Goal: Task Accomplishment & Management: Use online tool/utility

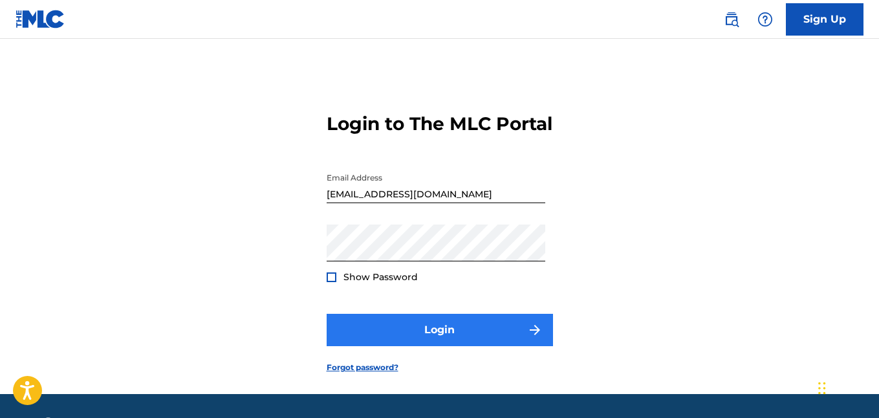
click at [423, 368] on form "Login to The MLC Portal Email Address [EMAIL_ADDRESS][DOMAIN_NAME] Password Sho…" at bounding box center [439, 232] width 226 height 323
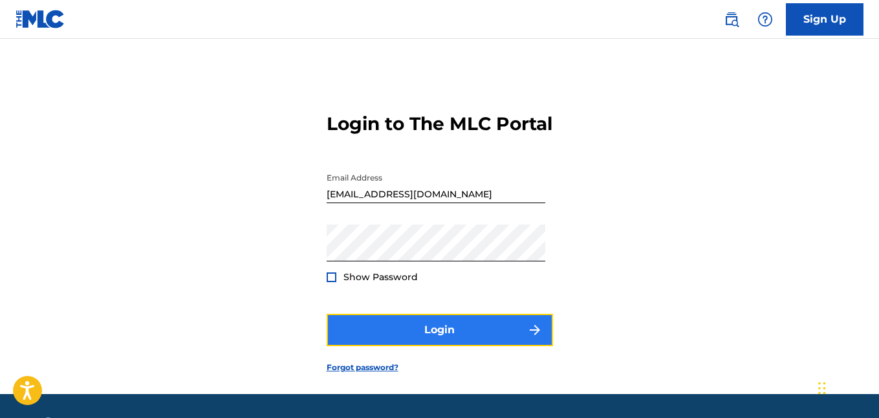
click at [419, 346] on button "Login" at bounding box center [439, 330] width 226 height 32
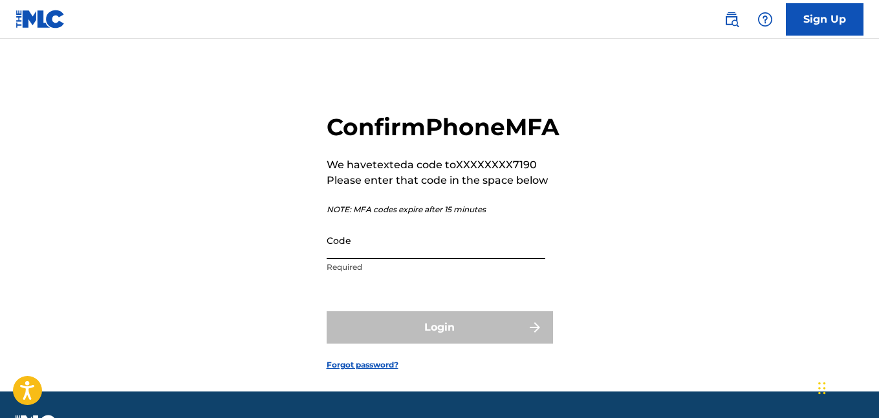
click at [409, 259] on input "Code" at bounding box center [435, 240] width 219 height 37
click at [631, 172] on div "Confirm Phone MFA We have texted a code to XXXXXXXX7190 Please enter that code …" at bounding box center [439, 231] width 879 height 320
click at [442, 259] on input "Code" at bounding box center [435, 240] width 219 height 37
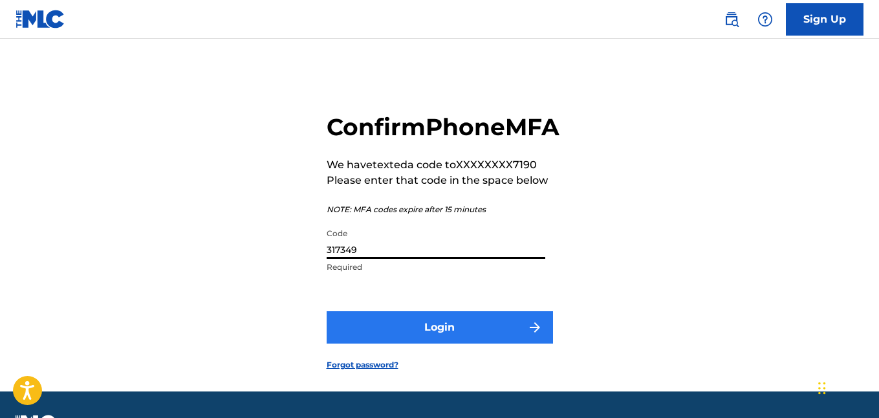
type input "317349"
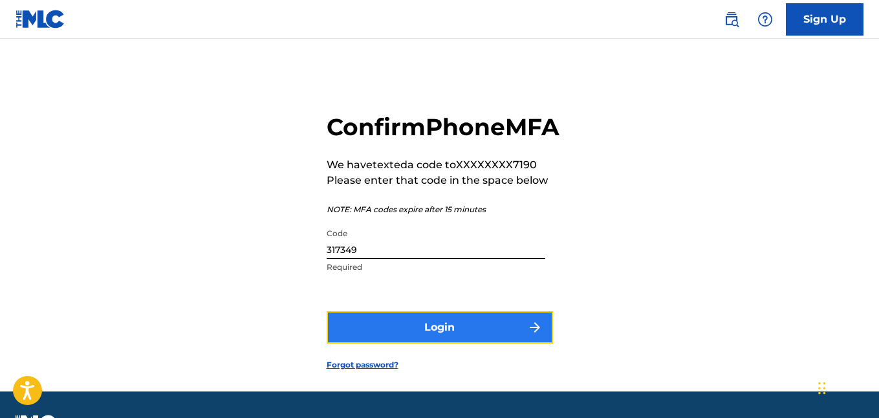
click at [483, 343] on button "Login" at bounding box center [439, 327] width 226 height 32
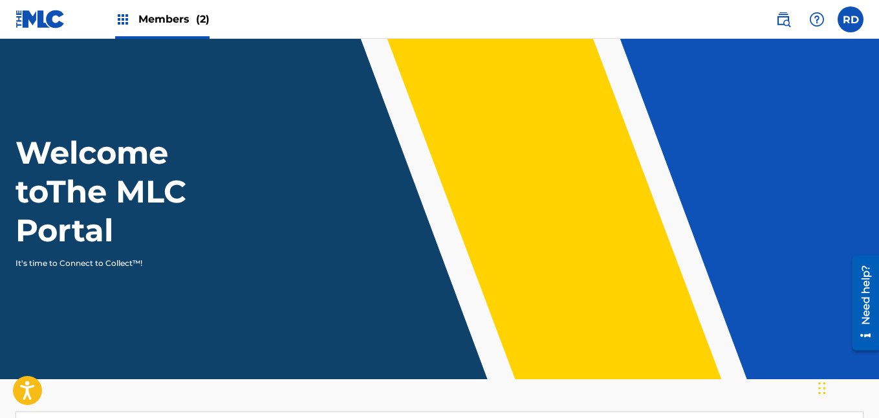
click at [122, 14] on img at bounding box center [123, 20] width 16 height 16
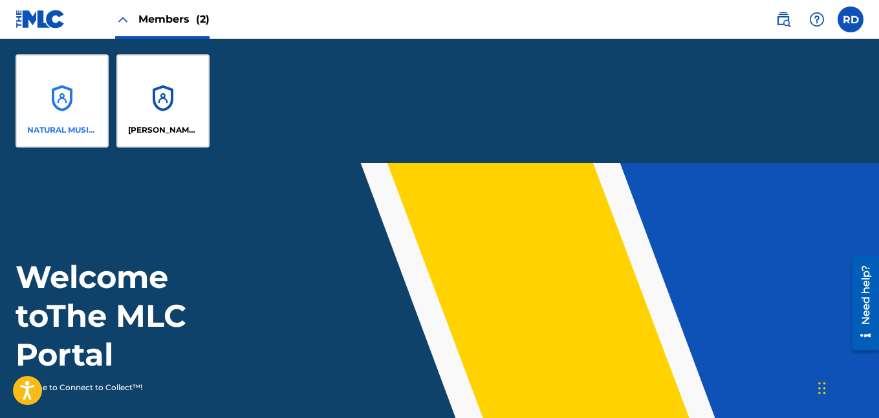
click at [76, 98] on div "NATURAL MUSIC GLOBAL" at bounding box center [62, 100] width 93 height 93
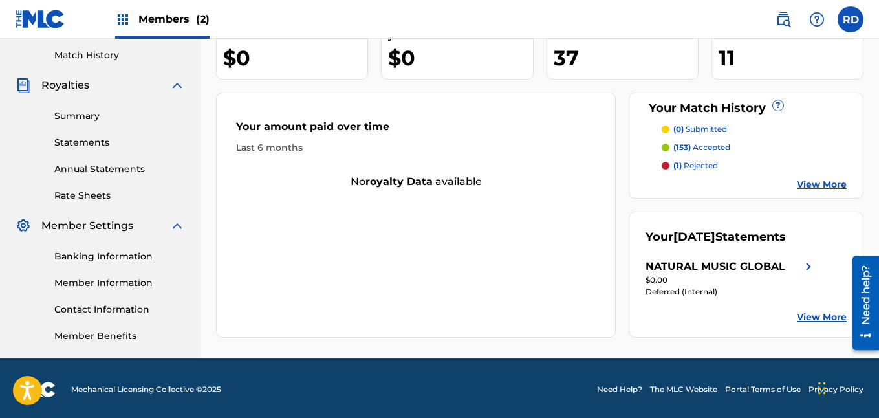
scroll to position [143, 0]
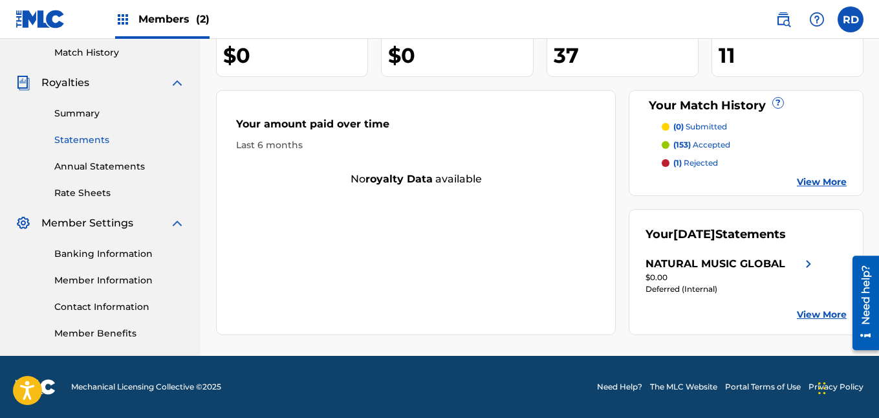
click at [89, 133] on link "Statements" at bounding box center [119, 140] width 131 height 14
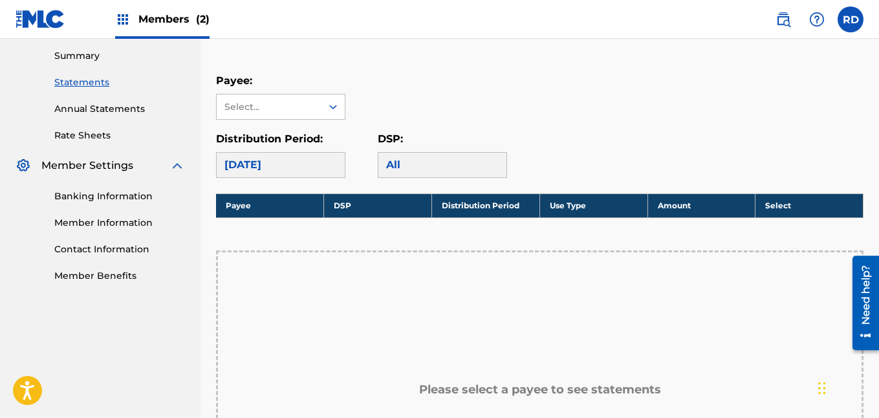
scroll to position [192, 0]
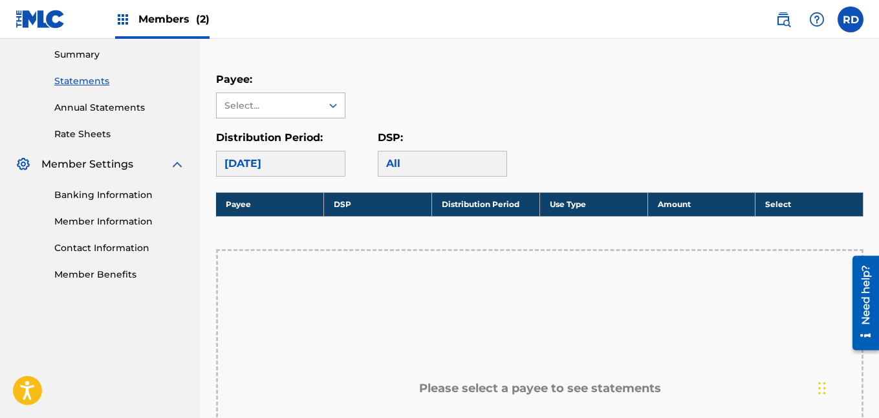
click at [332, 107] on icon at bounding box center [332, 105] width 13 height 13
click at [299, 134] on div "NATURAL MUSIC GLOBAL" at bounding box center [281, 142] width 128 height 48
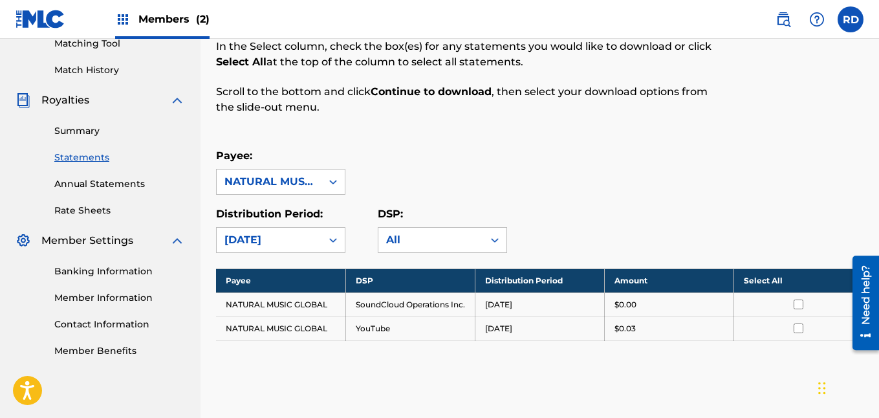
scroll to position [116, 0]
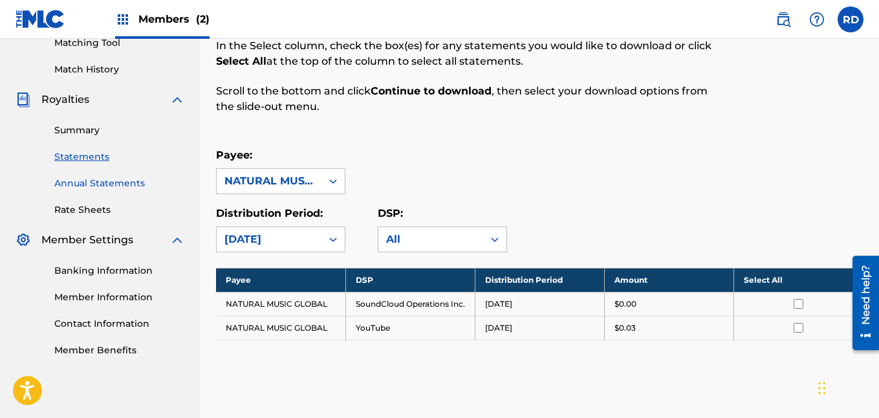
click at [86, 182] on link "Annual Statements" at bounding box center [119, 183] width 131 height 14
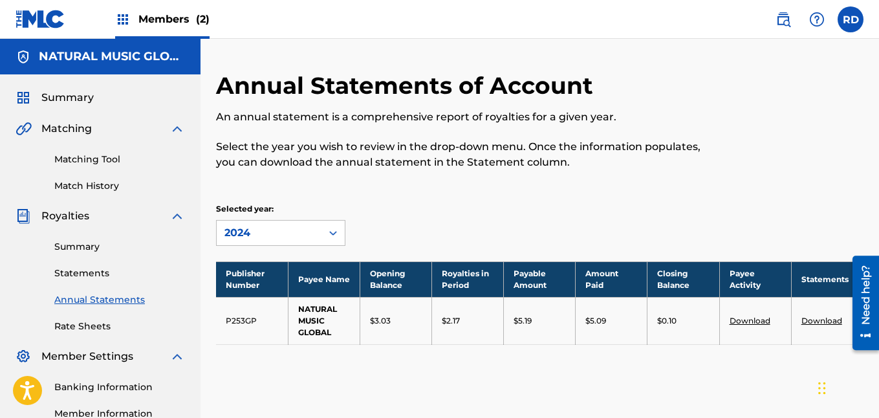
click at [74, 131] on span "Matching" at bounding box center [66, 129] width 50 height 16
click at [79, 156] on link "Matching Tool" at bounding box center [119, 160] width 131 height 14
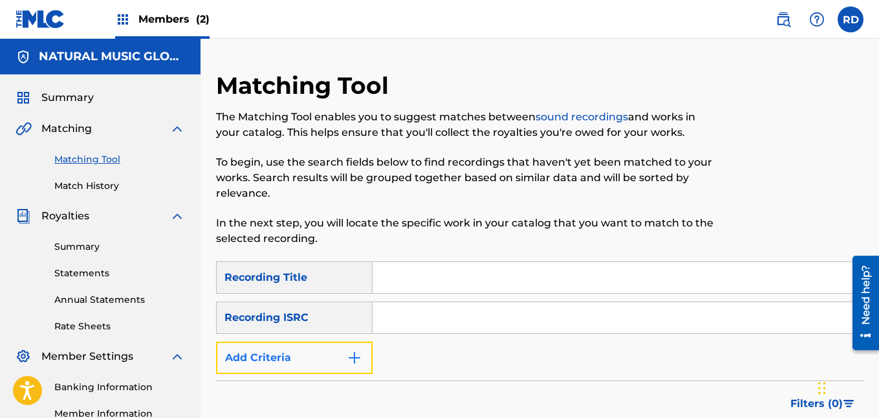
click at [359, 347] on button "Add Criteria" at bounding box center [294, 357] width 156 height 32
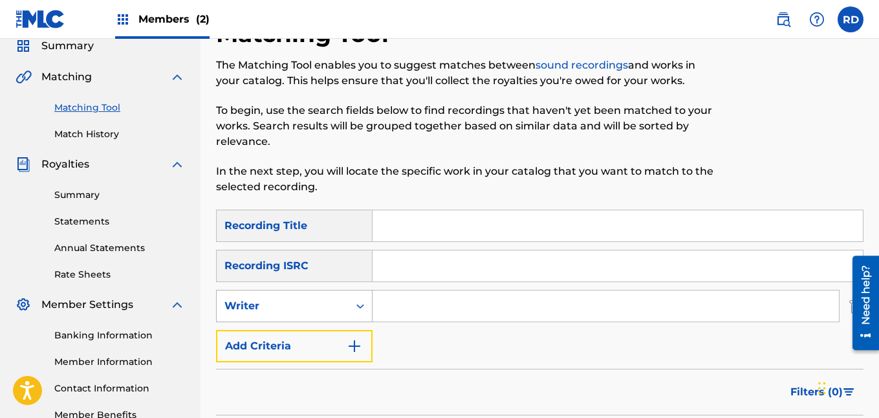
scroll to position [52, 0]
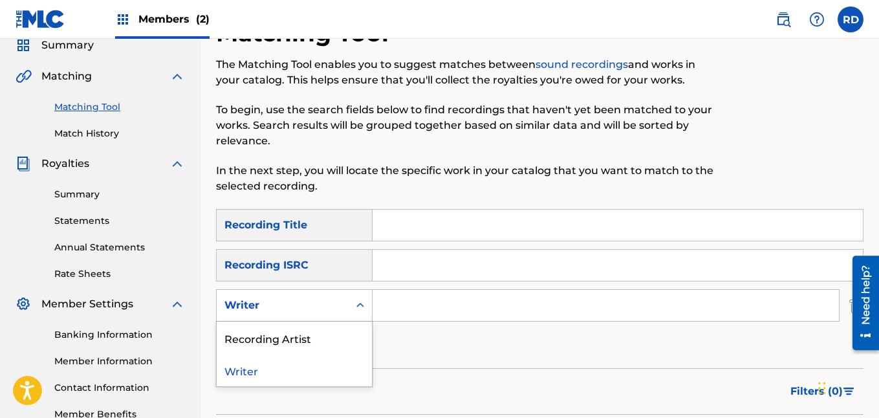
click at [357, 308] on icon "Search Form" at bounding box center [360, 305] width 13 height 13
click at [270, 340] on div "Recording Artist" at bounding box center [294, 337] width 155 height 32
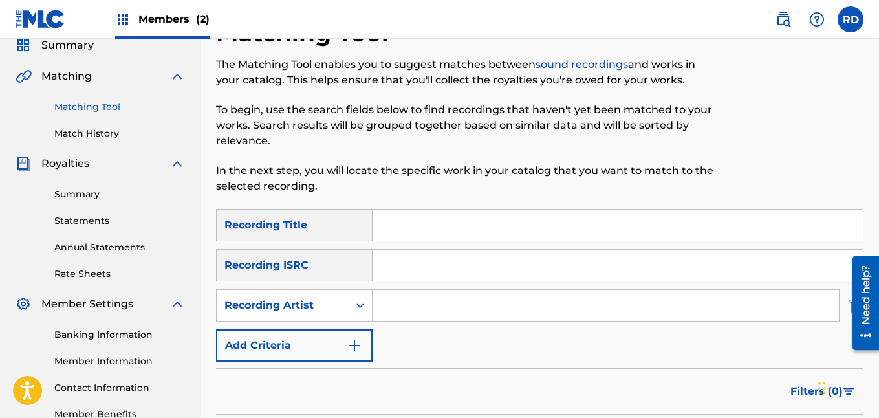
click at [383, 312] on input "Search Form" at bounding box center [605, 305] width 466 height 31
type input "[PERSON_NAME] 310"
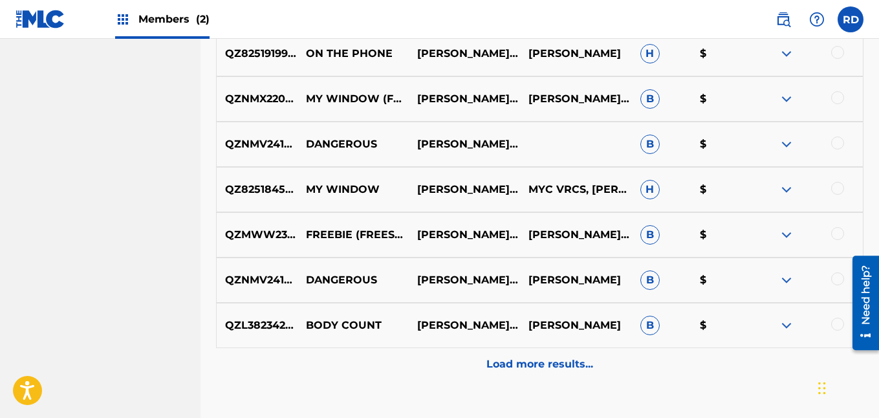
scroll to position [745, 0]
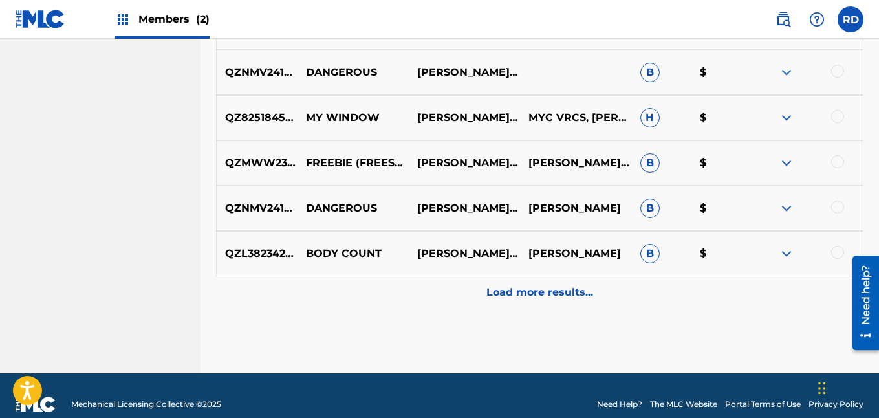
drag, startPoint x: 560, startPoint y: 292, endPoint x: 529, endPoint y: 294, distance: 30.5
click at [529, 294] on p "Load more results..." at bounding box center [539, 292] width 107 height 16
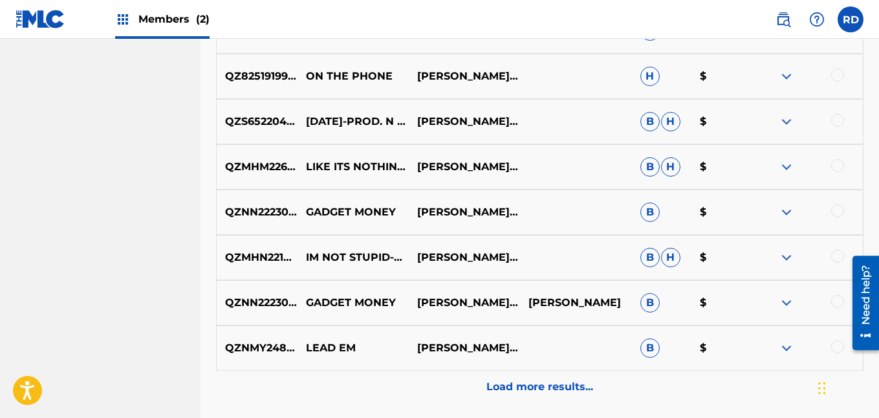
scroll to position [1104, 0]
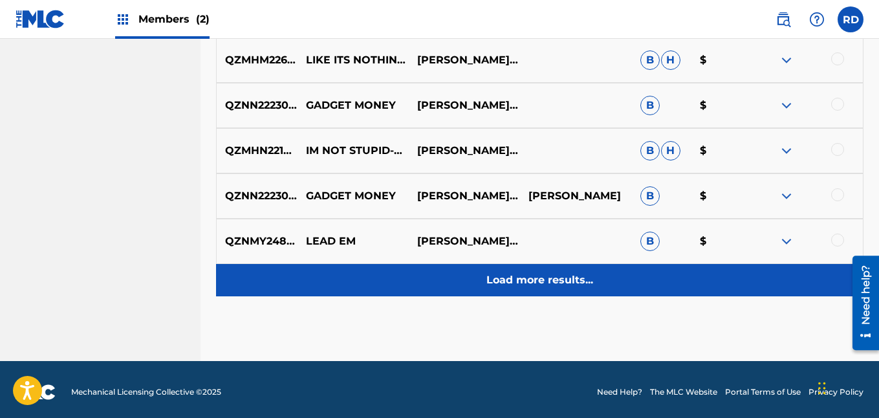
click at [604, 284] on div "Load more results..." at bounding box center [539, 280] width 647 height 32
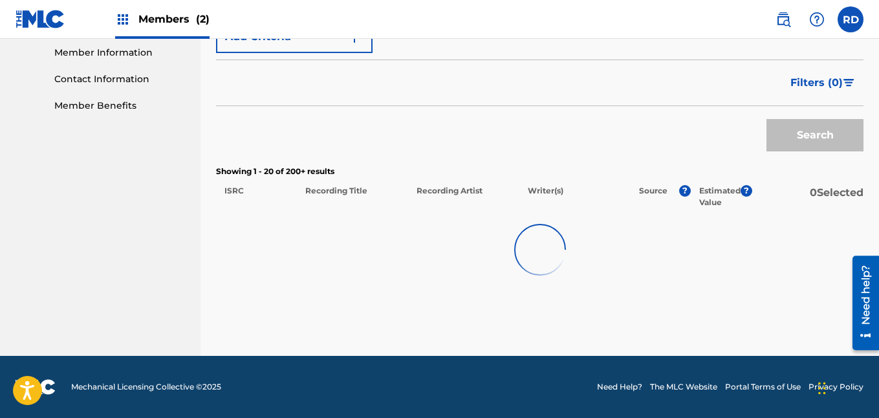
scroll to position [1210, 0]
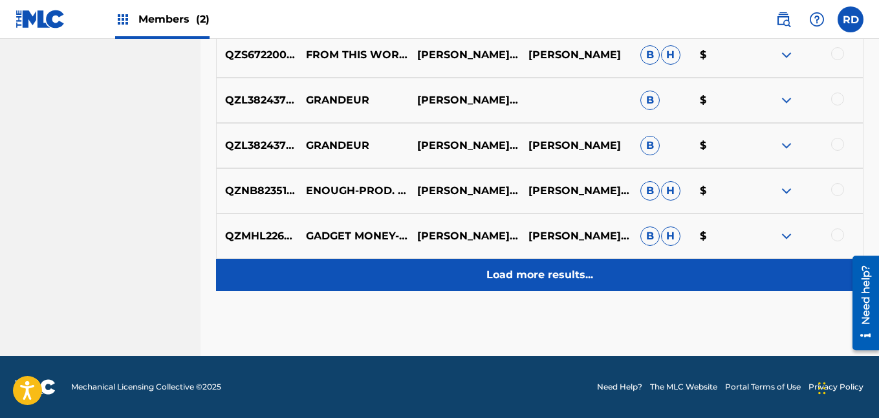
click at [570, 271] on p "Load more results..." at bounding box center [539, 275] width 107 height 16
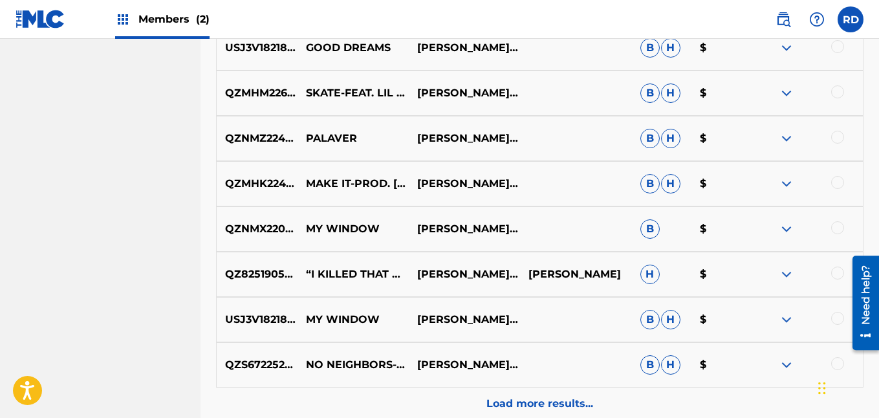
scroll to position [1992, 0]
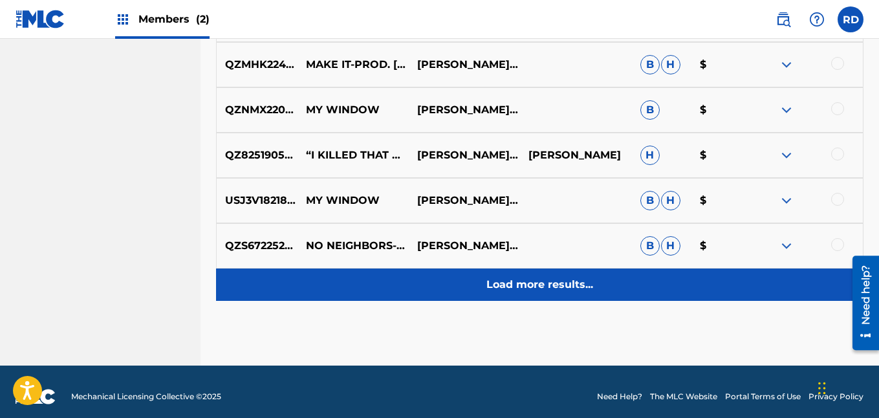
click at [551, 277] on p "Load more results..." at bounding box center [539, 285] width 107 height 16
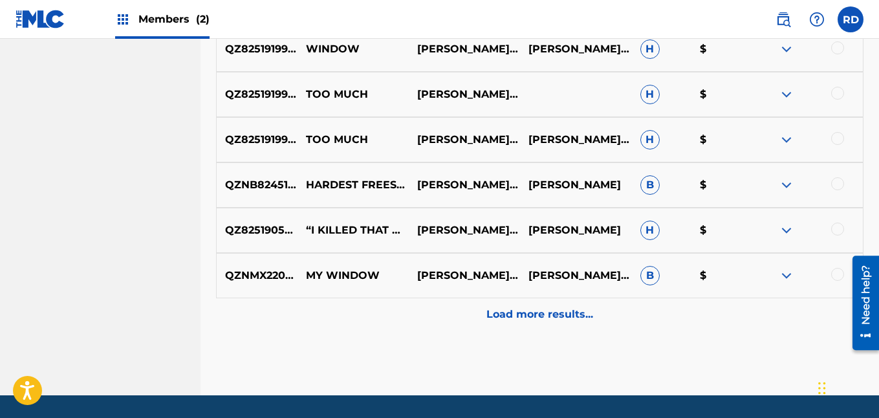
scroll to position [2573, 0]
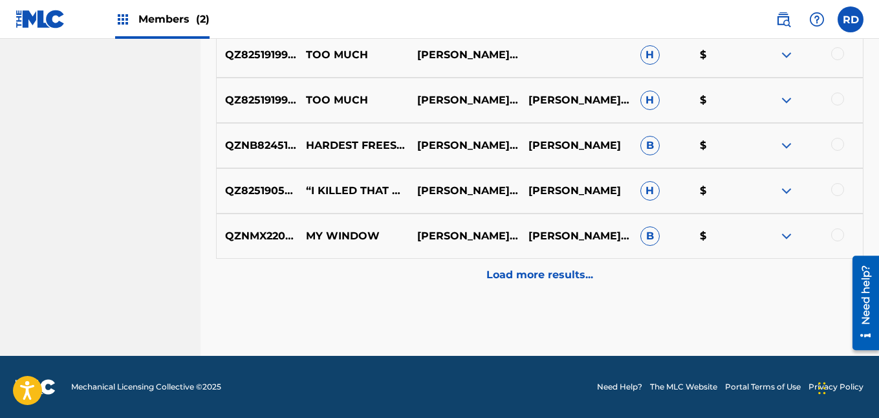
click at [537, 257] on div "QZNMX2206560 MY WINDOW [PERSON_NAME] 310,MYC VRCZ [PERSON_NAME], [PERSON_NAME] $" at bounding box center [539, 235] width 647 height 45
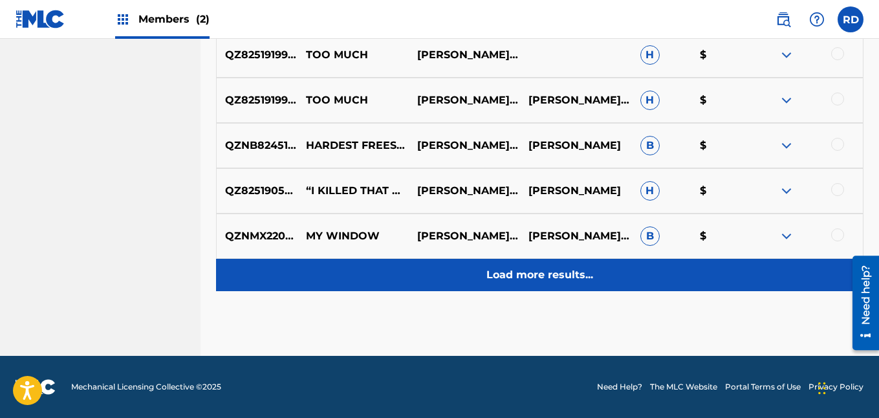
click at [540, 270] on p "Load more results..." at bounding box center [539, 275] width 107 height 16
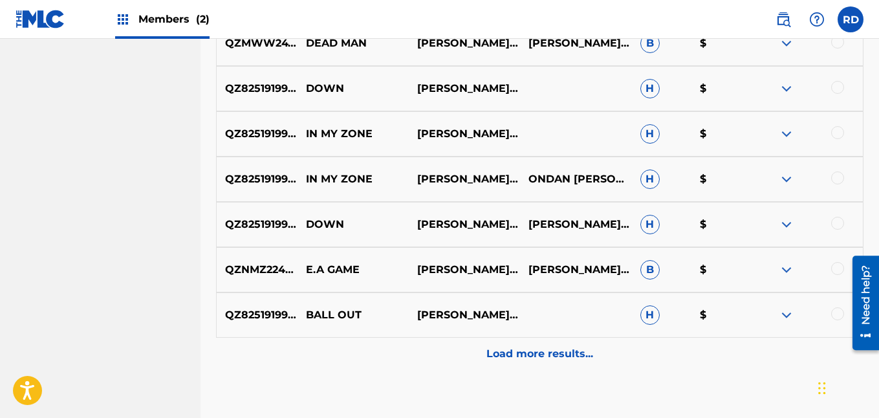
scroll to position [3025, 0]
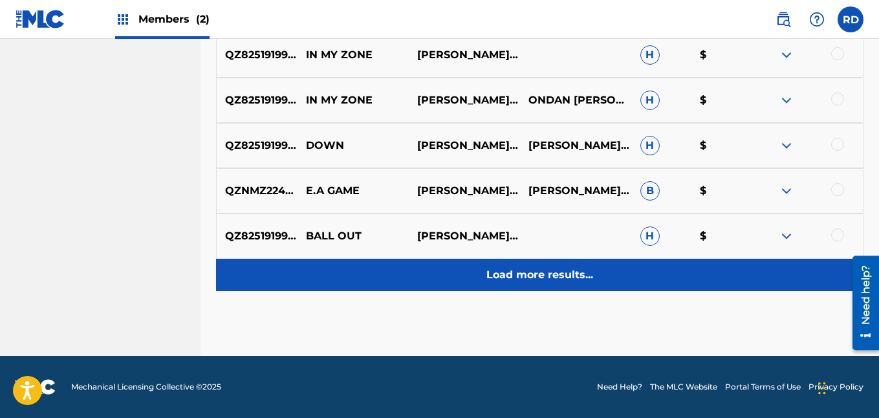
click at [538, 290] on div "Load more results..." at bounding box center [539, 275] width 647 height 32
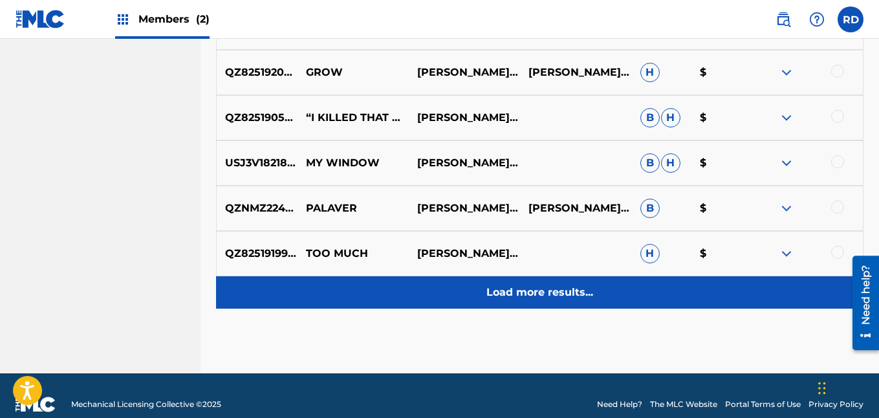
click at [552, 297] on p "Load more results..." at bounding box center [539, 292] width 107 height 16
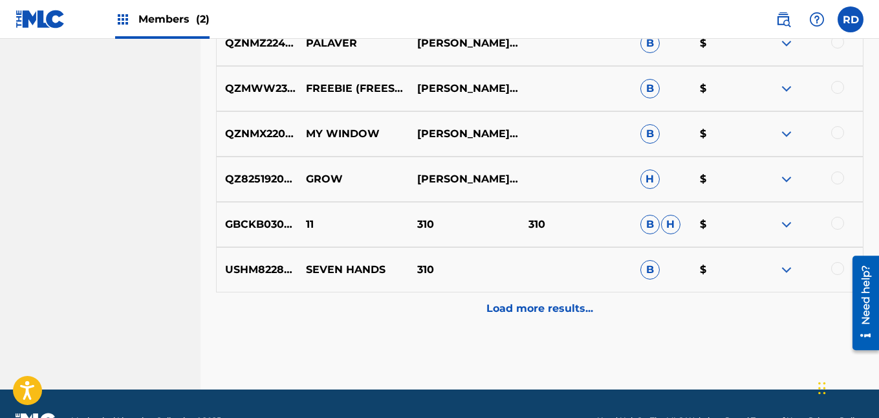
scroll to position [3931, 0]
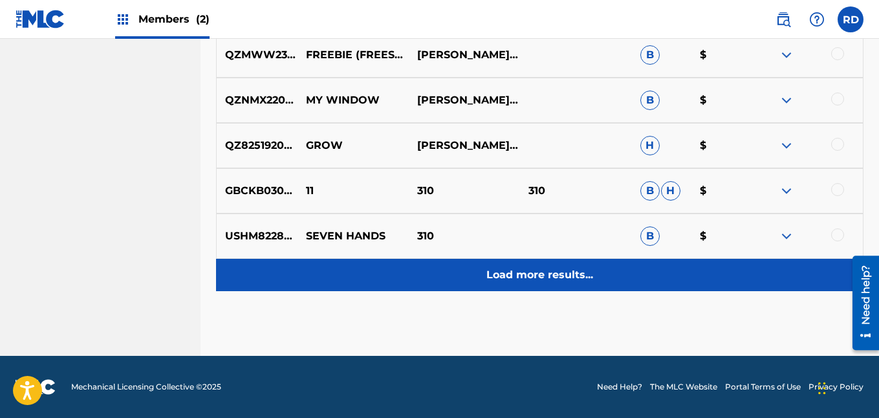
click at [551, 278] on p "Load more results..." at bounding box center [539, 275] width 107 height 16
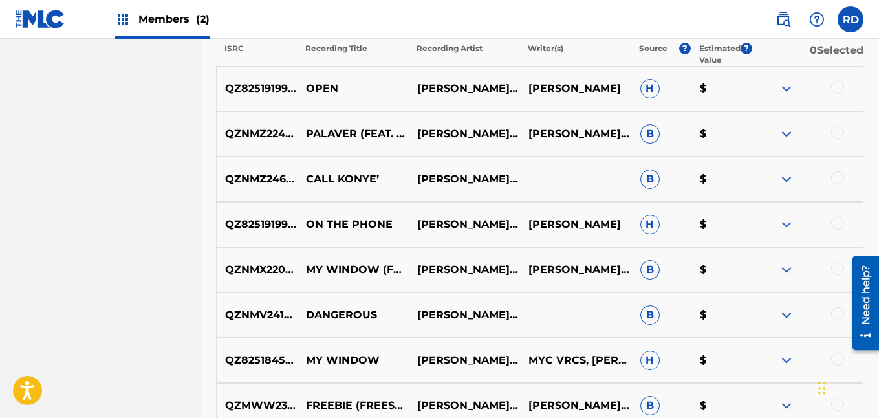
scroll to position [500, 0]
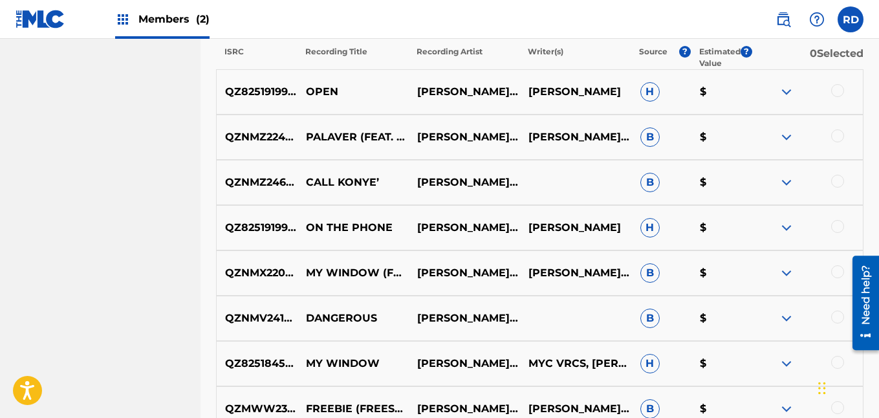
click at [788, 91] on img at bounding box center [786, 92] width 16 height 16
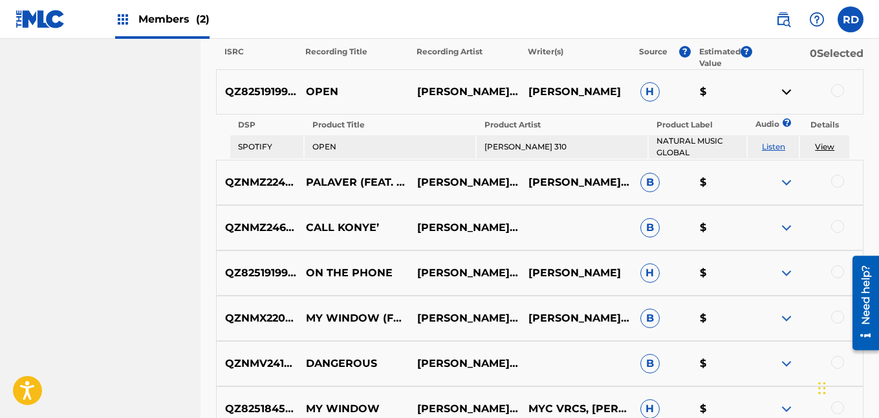
click at [828, 145] on link "View" at bounding box center [824, 147] width 19 height 10
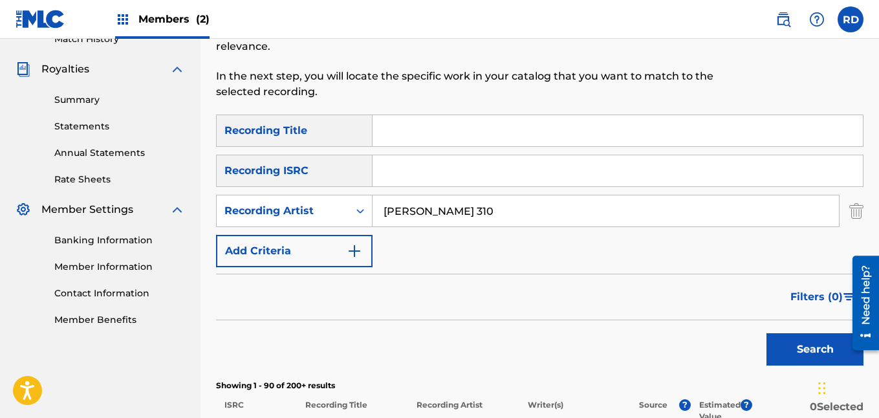
scroll to position [146, 0]
click at [456, 134] on input "Search Form" at bounding box center [617, 131] width 490 height 31
type input "[DATE]"
click at [766, 334] on button "Search" at bounding box center [814, 350] width 97 height 32
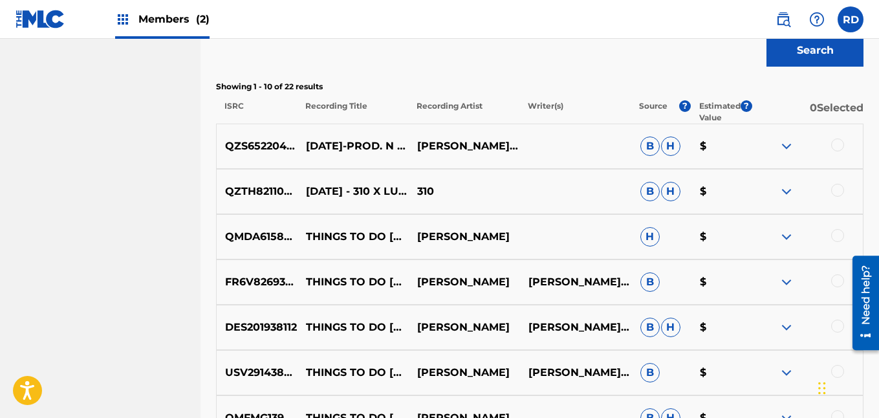
scroll to position [462, 0]
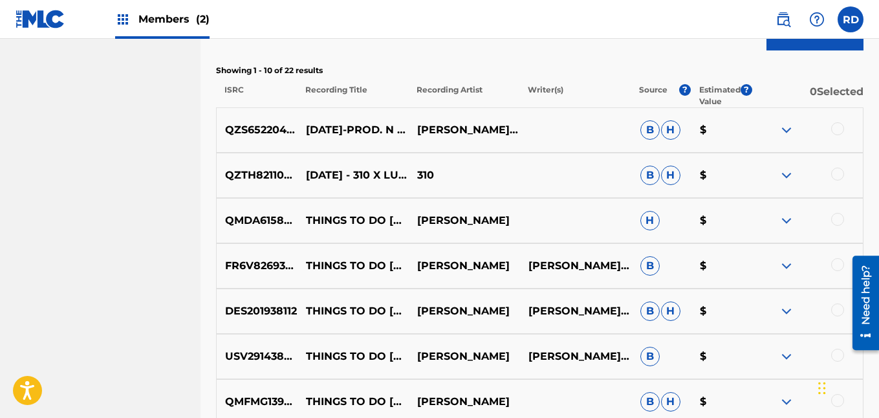
click at [835, 129] on div at bounding box center [837, 128] width 13 height 13
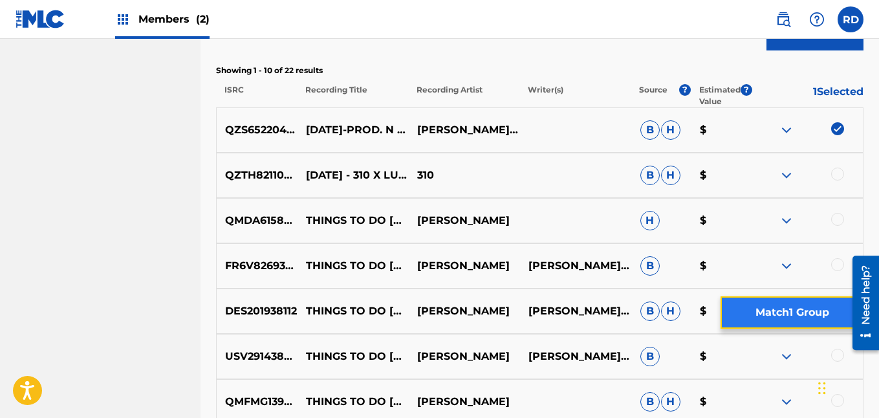
click at [795, 308] on button "Match 1 Group" at bounding box center [791, 312] width 143 height 32
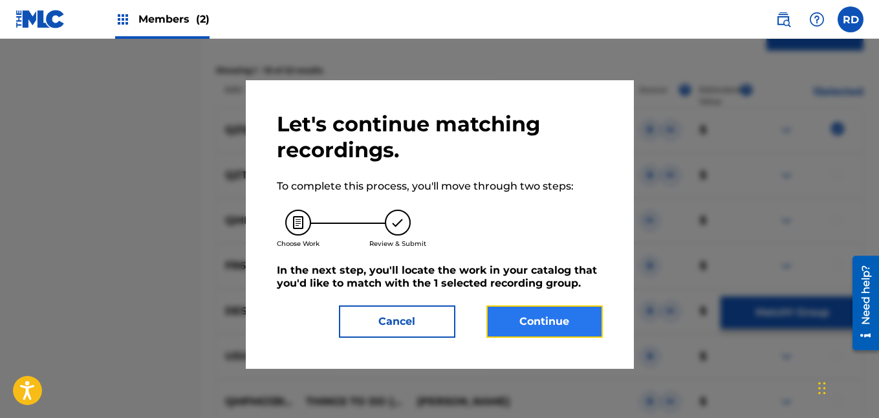
click at [524, 324] on button "Continue" at bounding box center [544, 321] width 116 height 32
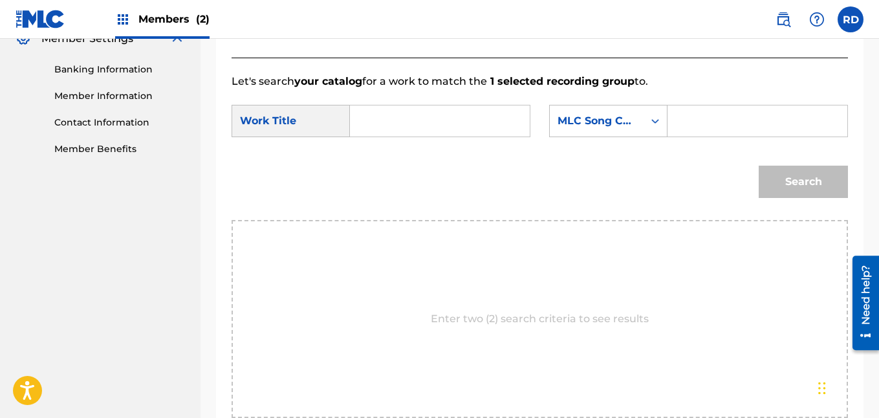
scroll to position [318, 0]
click at [390, 136] on input "Search Form" at bounding box center [440, 120] width 158 height 31
type input "[DATE]"
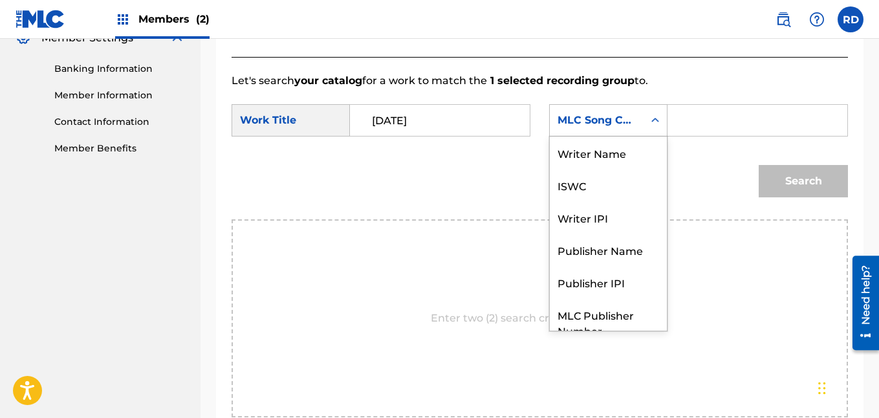
click at [626, 128] on div "MLC Song Code" at bounding box center [596, 120] width 78 height 16
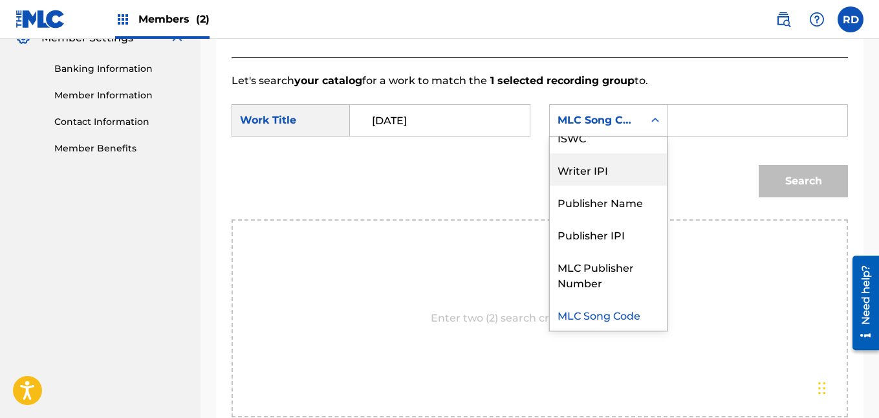
click at [626, 186] on div "Writer IPI" at bounding box center [608, 169] width 117 height 32
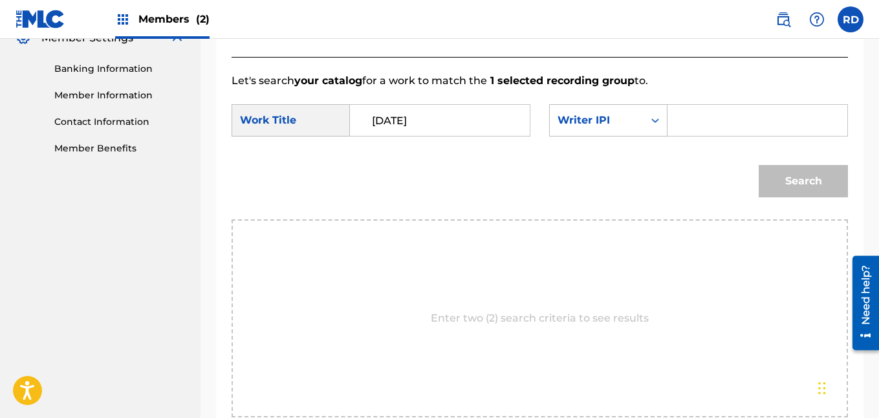
click at [698, 136] on input "Search Form" at bounding box center [757, 120] width 158 height 31
type input "[PERSON_NAME]"
click at [785, 197] on button "Search" at bounding box center [802, 181] width 89 height 32
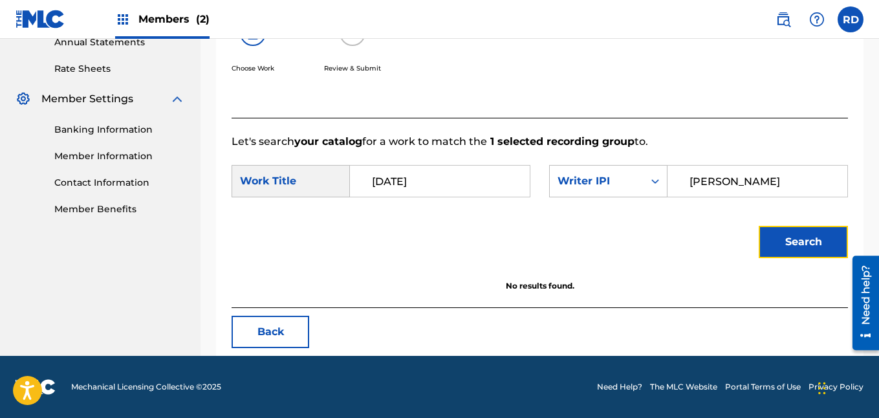
scroll to position [273, 0]
click at [642, 183] on div "Writer IPI" at bounding box center [597, 181] width 94 height 25
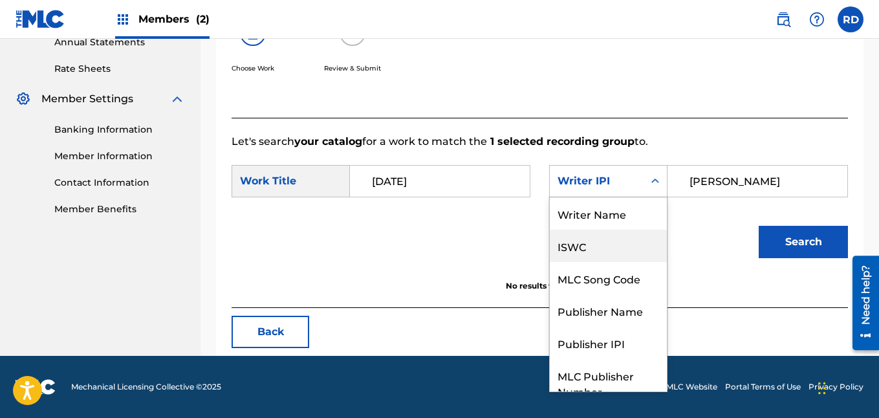
scroll to position [0, 0]
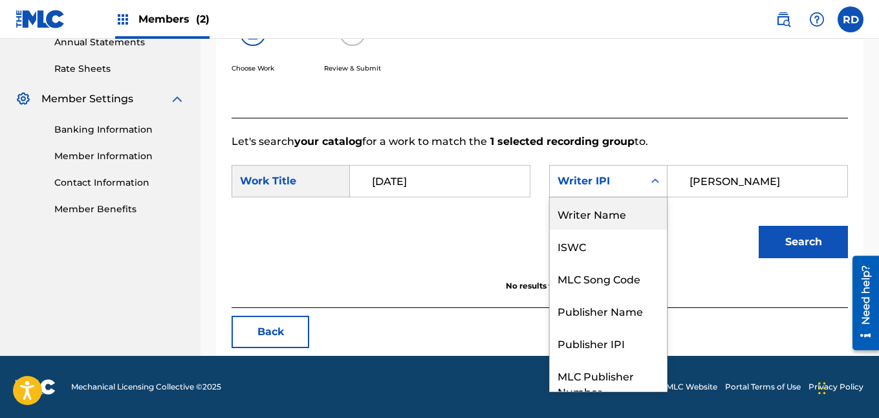
click at [621, 217] on div "Writer Name" at bounding box center [608, 213] width 117 height 32
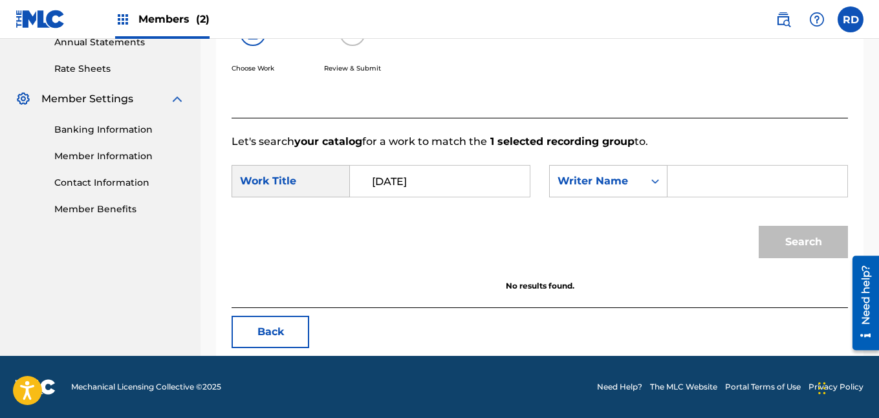
click at [702, 178] on input "Search Form" at bounding box center [757, 180] width 158 height 31
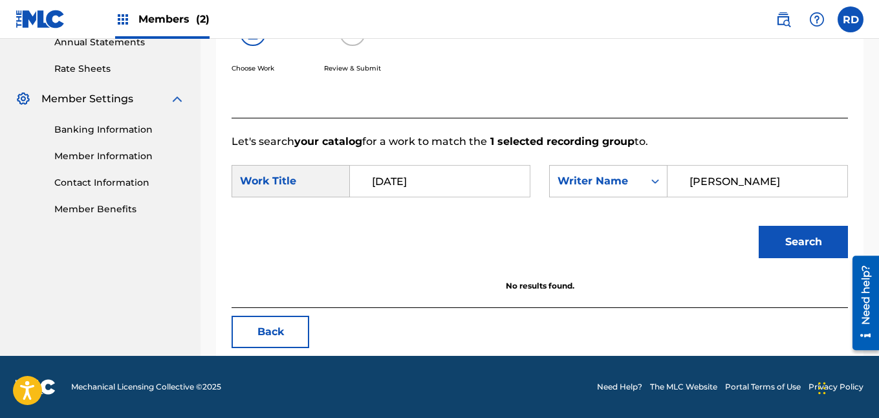
type input "[PERSON_NAME]"
click at [758, 226] on button "Search" at bounding box center [802, 242] width 89 height 32
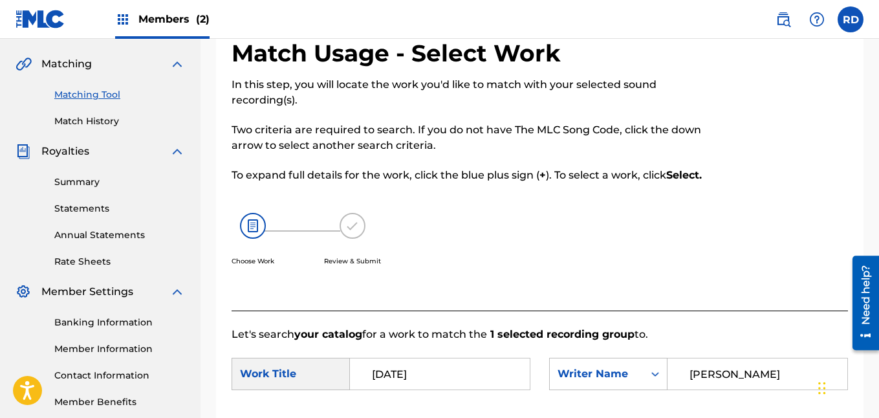
scroll to position [53, 0]
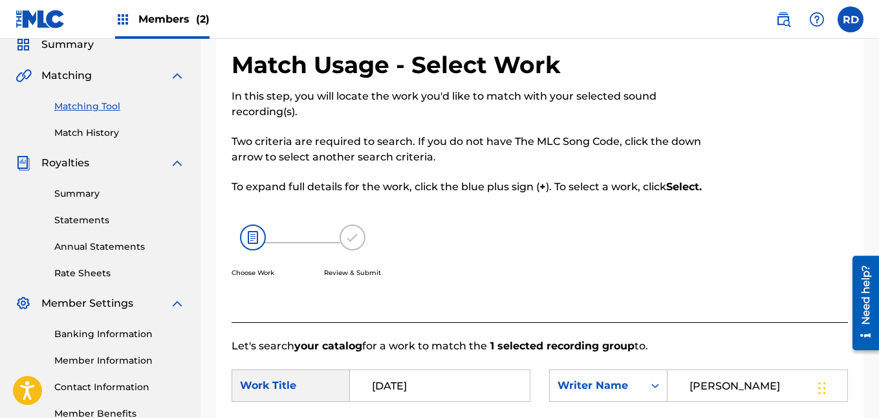
click at [100, 101] on link "Matching Tool" at bounding box center [119, 107] width 131 height 14
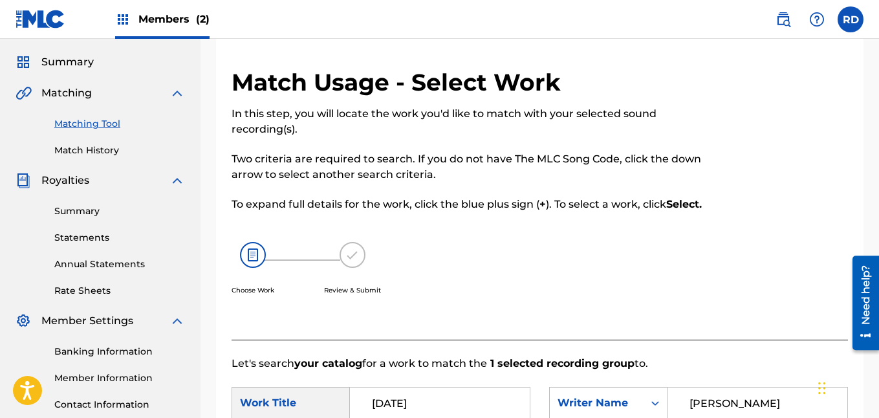
scroll to position [1, 0]
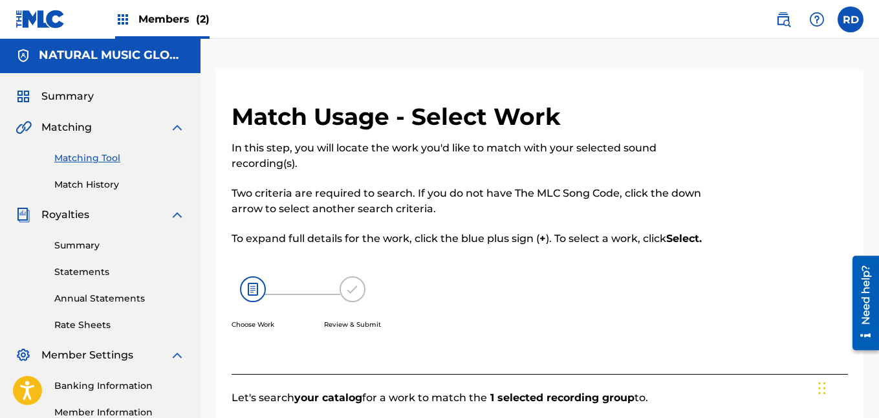
click at [97, 163] on link "Matching Tool" at bounding box center [119, 158] width 131 height 14
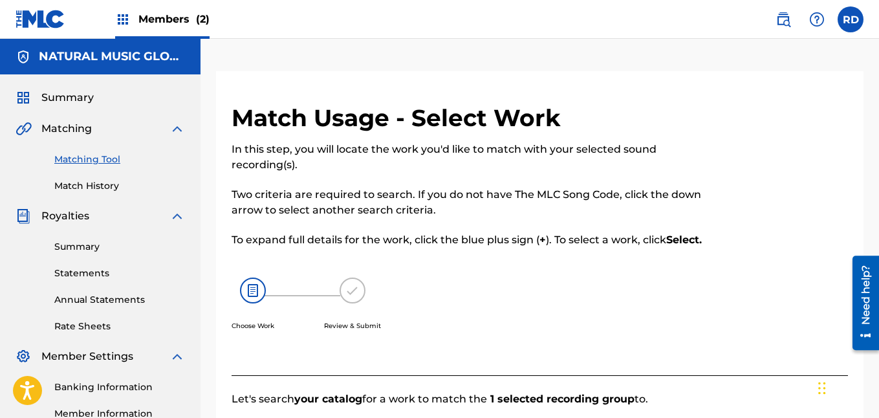
click at [97, 163] on link "Matching Tool" at bounding box center [119, 160] width 131 height 14
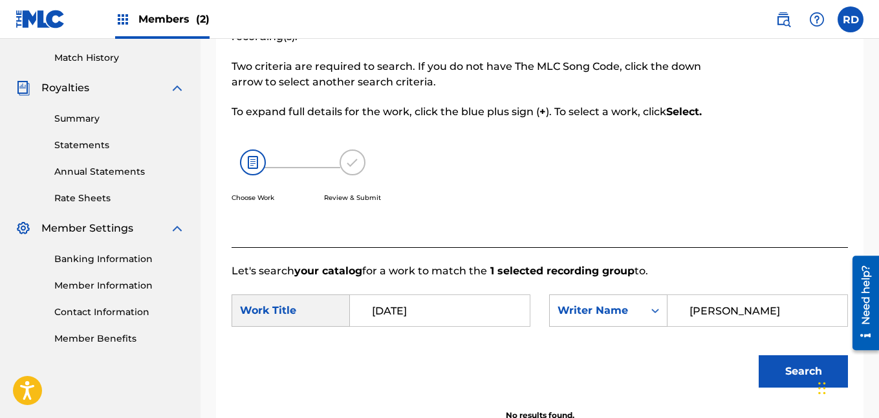
scroll to position [181, 0]
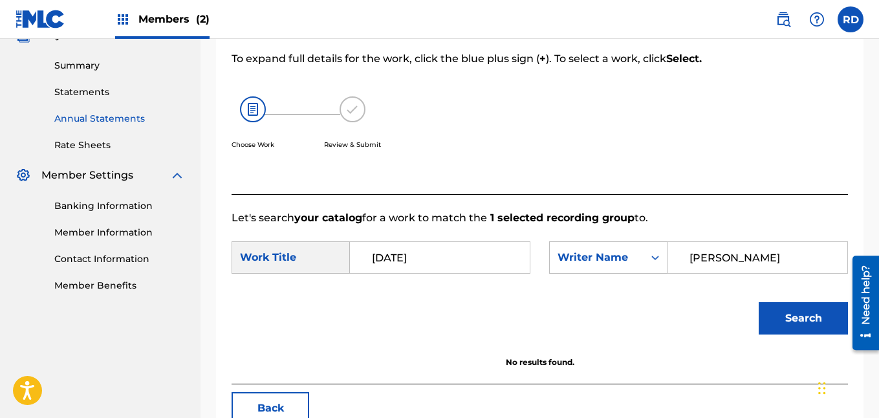
click at [90, 118] on link "Annual Statements" at bounding box center [119, 119] width 131 height 14
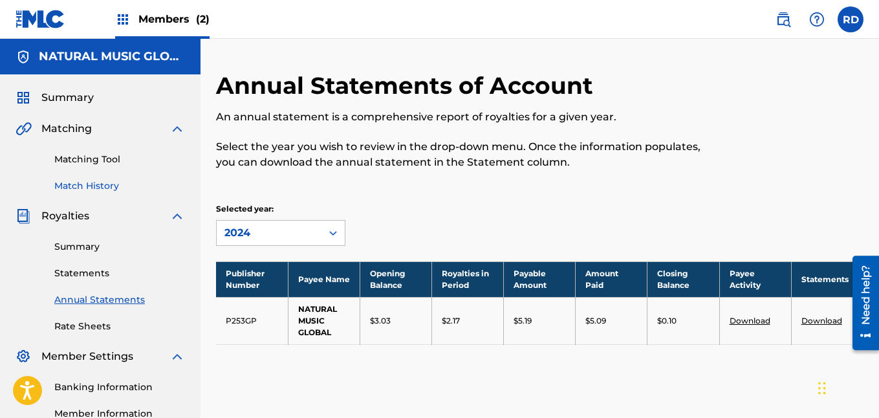
click at [84, 184] on link "Match History" at bounding box center [119, 186] width 131 height 14
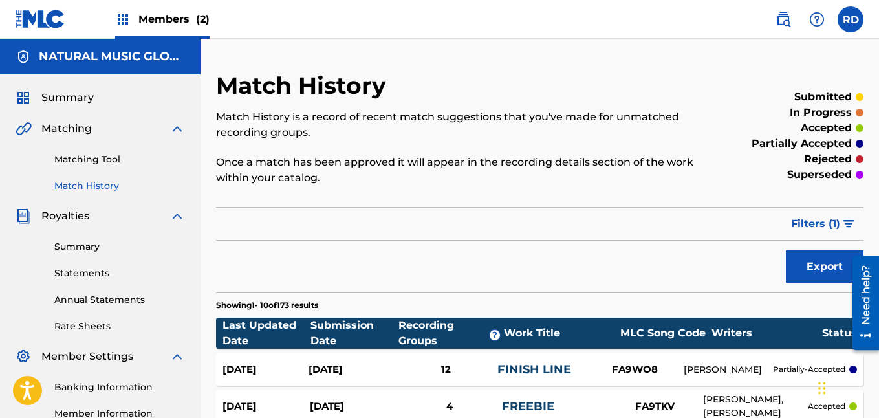
click at [72, 134] on span "Matching" at bounding box center [66, 129] width 50 height 16
click at [89, 163] on link "Matching Tool" at bounding box center [119, 160] width 131 height 14
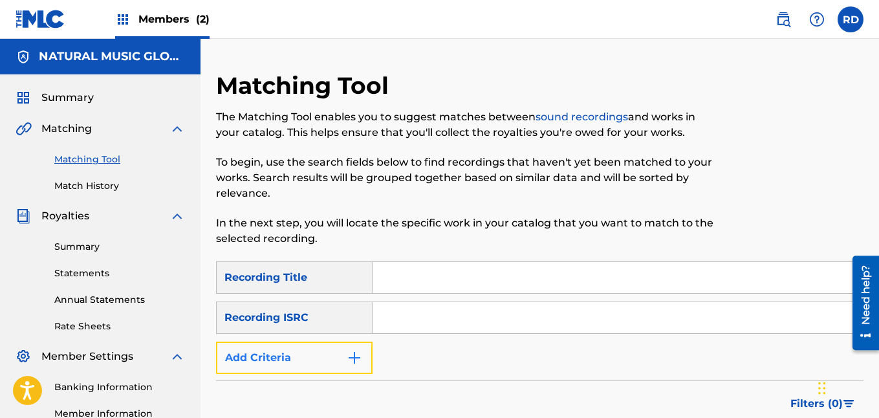
drag, startPoint x: 466, startPoint y: 281, endPoint x: 353, endPoint y: 350, distance: 132.6
click at [353, 350] on img "Search Form" at bounding box center [355, 358] width 16 height 16
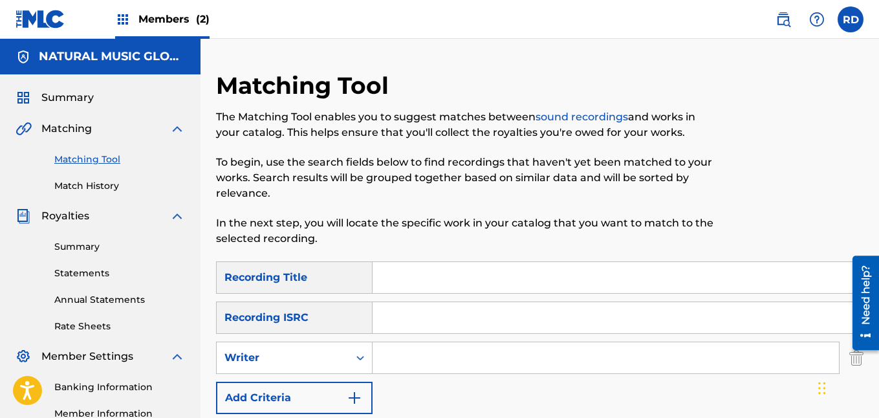
click at [397, 362] on input "Search Form" at bounding box center [605, 357] width 466 height 31
type input "[PERSON_NAME] 310"
click at [353, 365] on div "Search Form" at bounding box center [359, 357] width 23 height 23
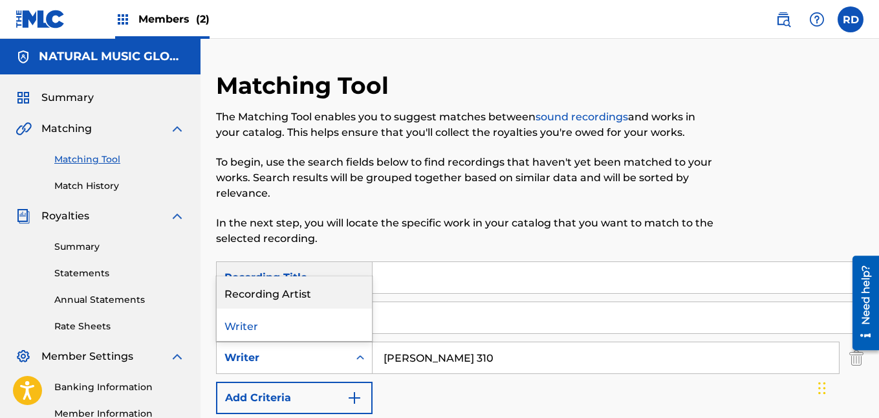
click at [292, 284] on div "Recording Artist" at bounding box center [294, 292] width 155 height 32
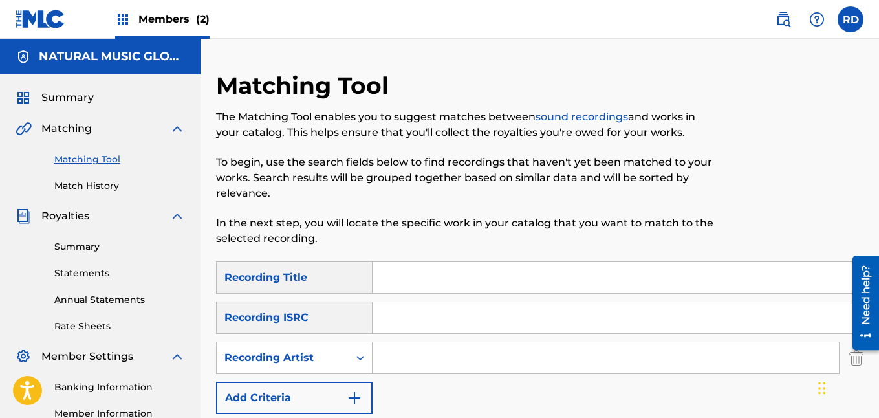
click at [412, 268] on input "Search Form" at bounding box center [617, 277] width 490 height 31
click at [385, 367] on input "Search Form" at bounding box center [605, 357] width 466 height 31
type input "[PERSON_NAME] 310"
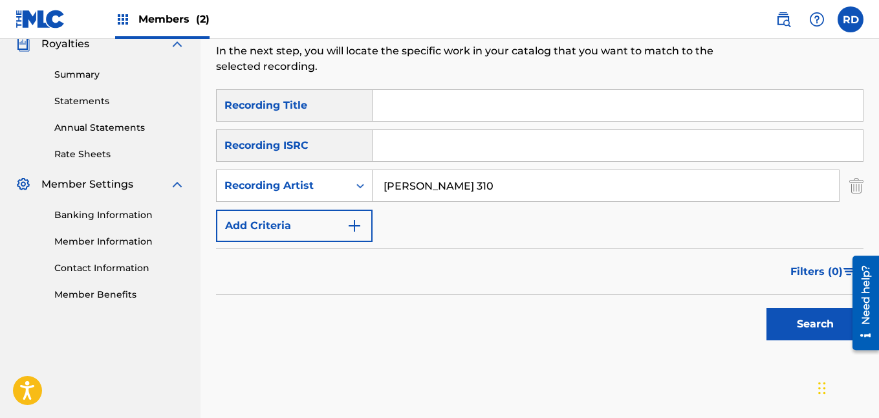
scroll to position [235, 0]
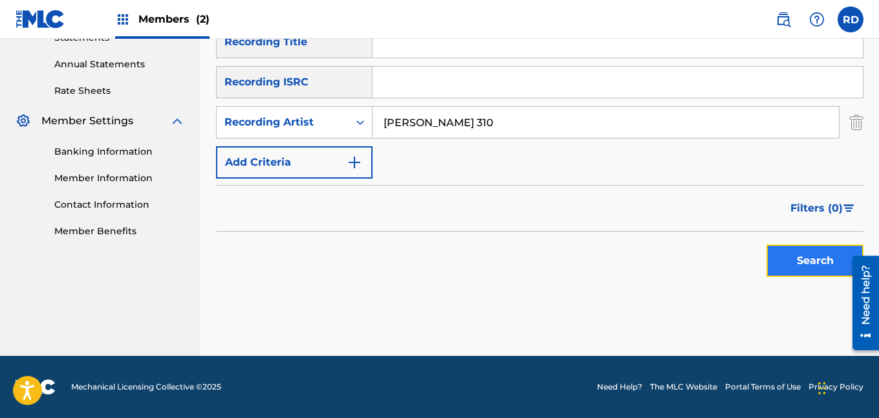
click at [802, 244] on button "Search" at bounding box center [814, 260] width 97 height 32
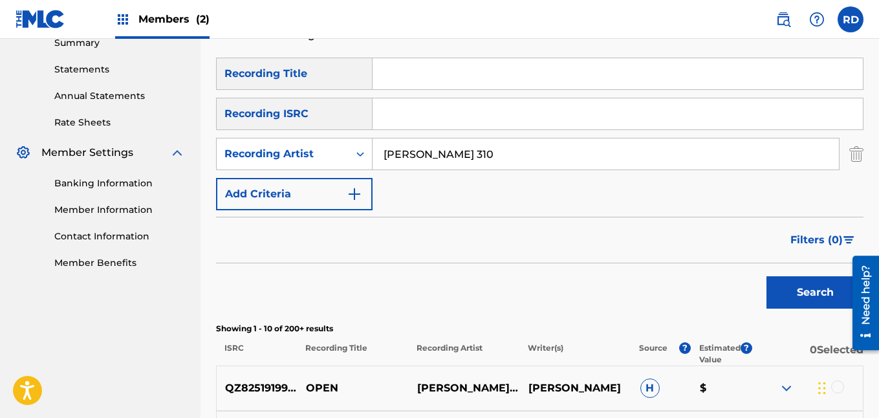
scroll to position [203, 0]
click at [423, 84] on input "Search Form" at bounding box center [617, 74] width 490 height 31
type input "open"
click at [766, 277] on button "Search" at bounding box center [814, 293] width 97 height 32
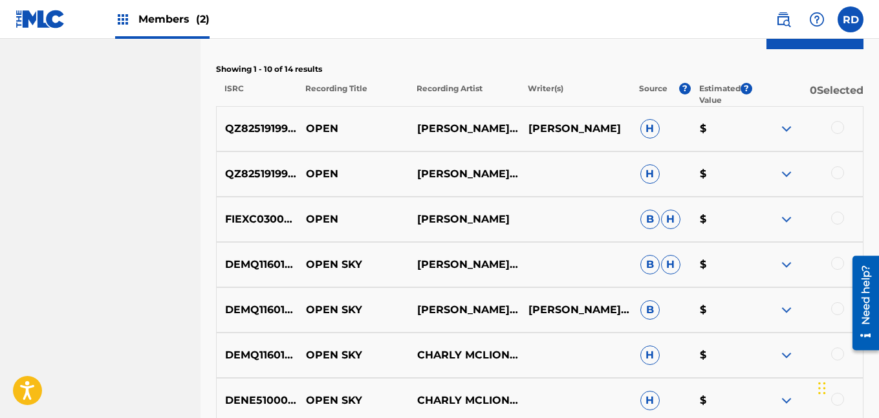
scroll to position [464, 0]
click at [838, 217] on div at bounding box center [837, 217] width 13 height 13
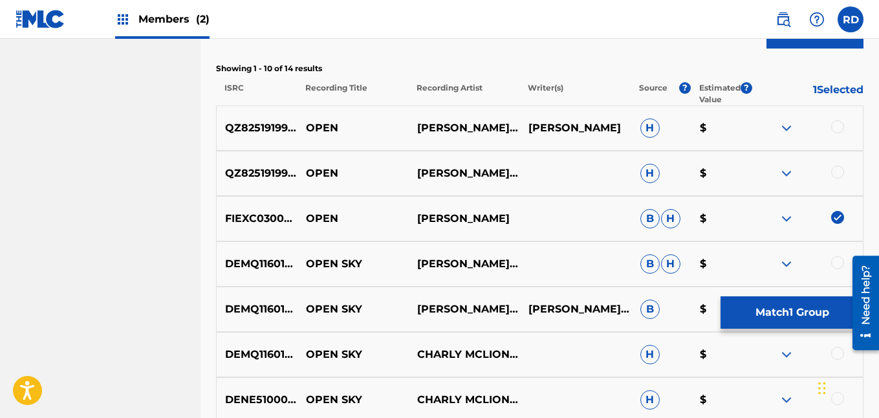
click at [836, 164] on div "QZ8251919993 OPEN [PERSON_NAME] 310 H $" at bounding box center [539, 173] width 647 height 45
click at [838, 172] on div at bounding box center [837, 171] width 13 height 13
click at [836, 123] on div at bounding box center [837, 126] width 13 height 13
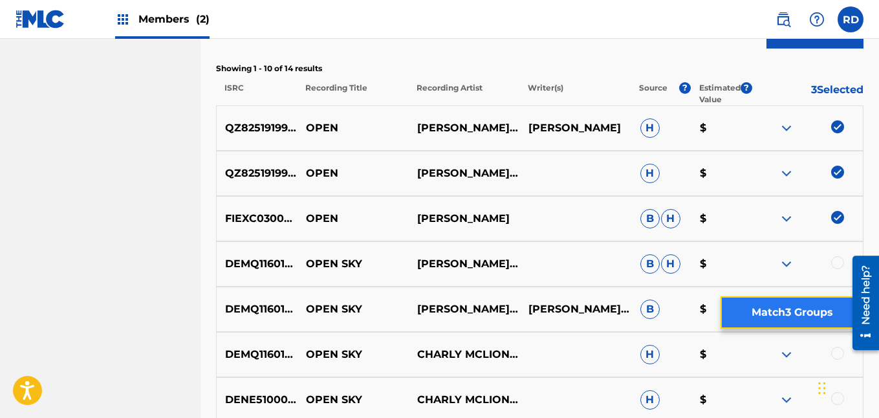
click at [812, 316] on button "Match 3 Groups" at bounding box center [791, 312] width 143 height 32
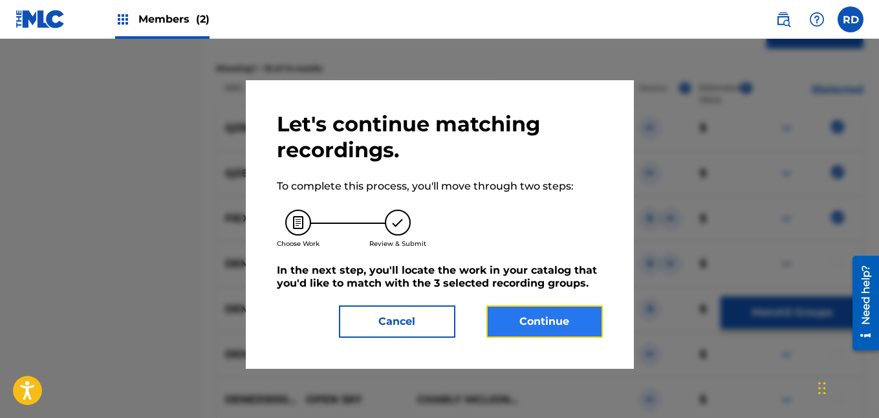
click at [511, 328] on button "Continue" at bounding box center [544, 321] width 116 height 32
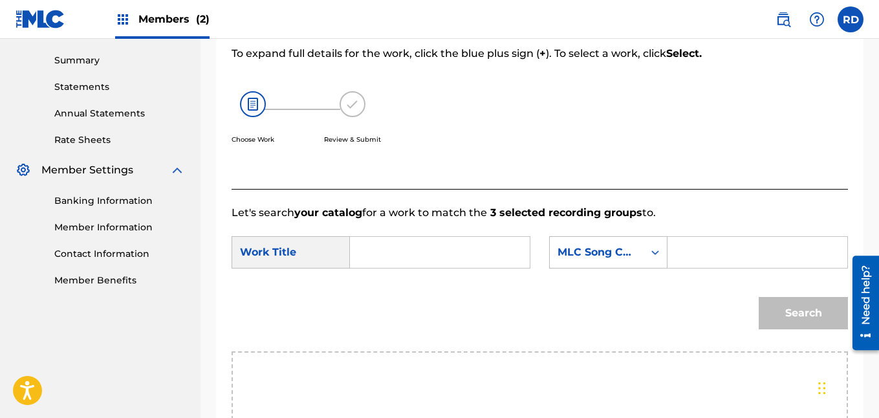
scroll to position [189, 0]
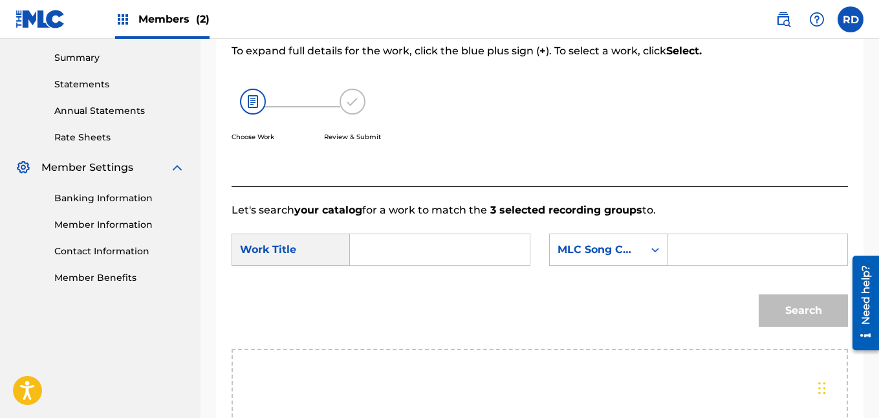
click at [398, 265] on input "Search Form" at bounding box center [440, 249] width 158 height 31
type input "open"
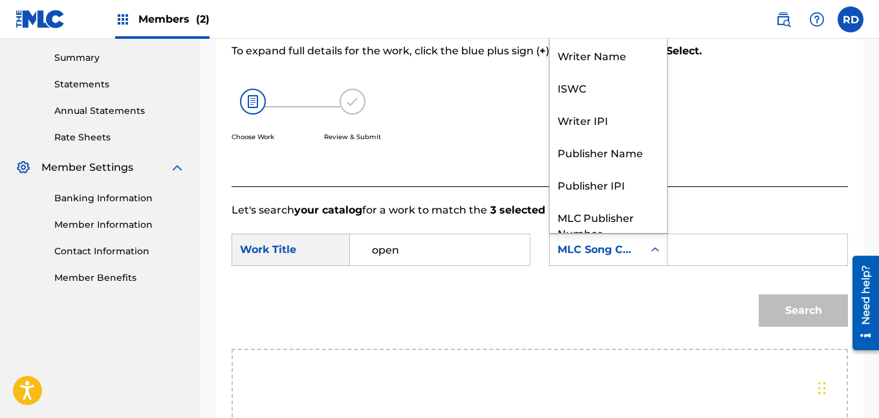
scroll to position [48, 0]
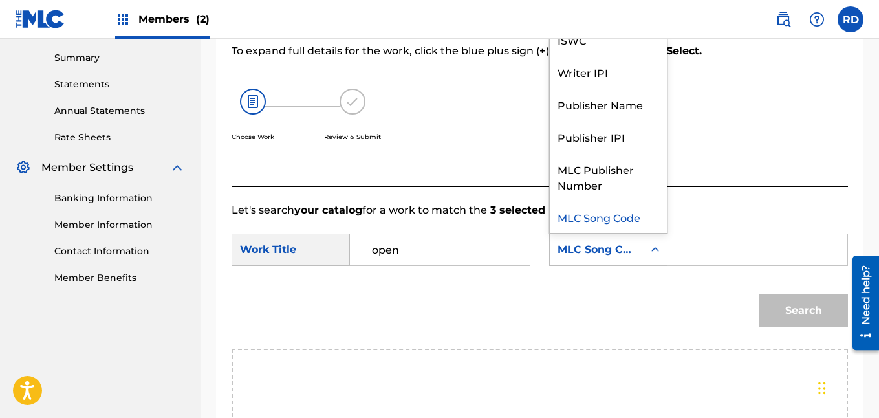
click at [610, 257] on div "MLC Song Code" at bounding box center [596, 250] width 78 height 16
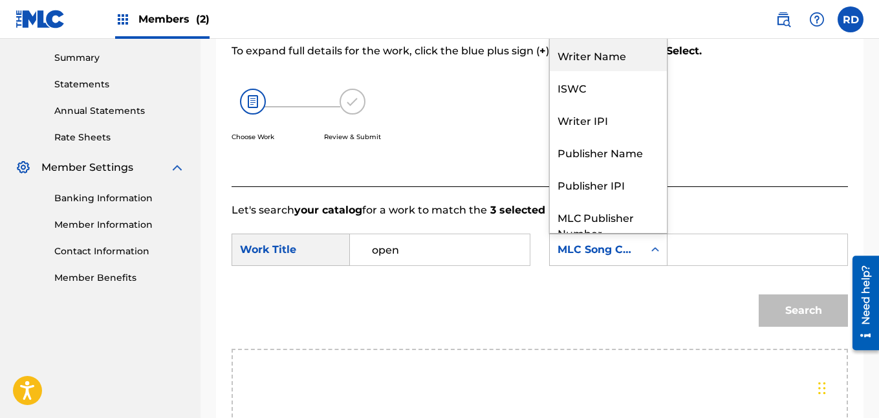
click at [584, 63] on div "Writer Name" at bounding box center [608, 55] width 117 height 32
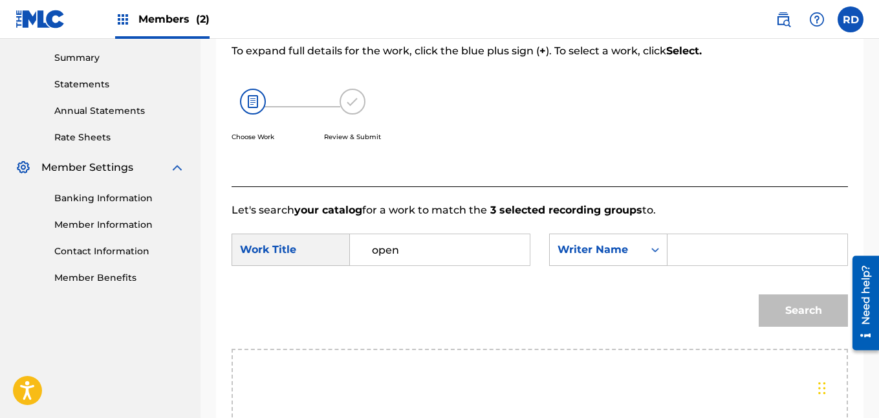
click at [688, 258] on input "Search Form" at bounding box center [757, 249] width 158 height 31
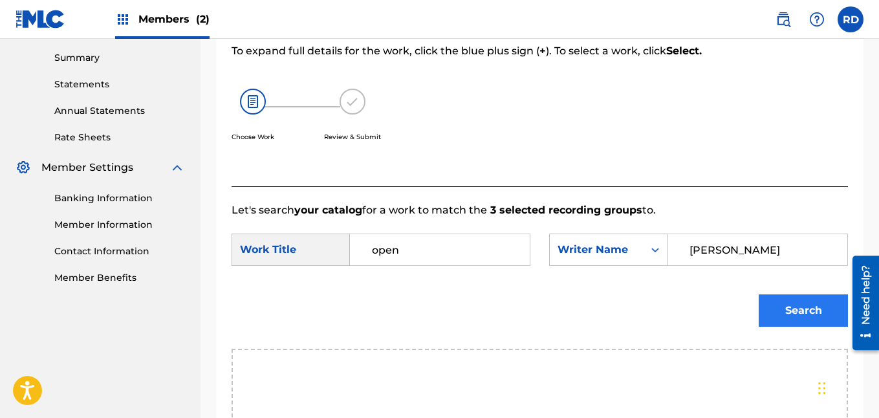
type input "[PERSON_NAME]"
click at [832, 317] on button "Search" at bounding box center [802, 310] width 89 height 32
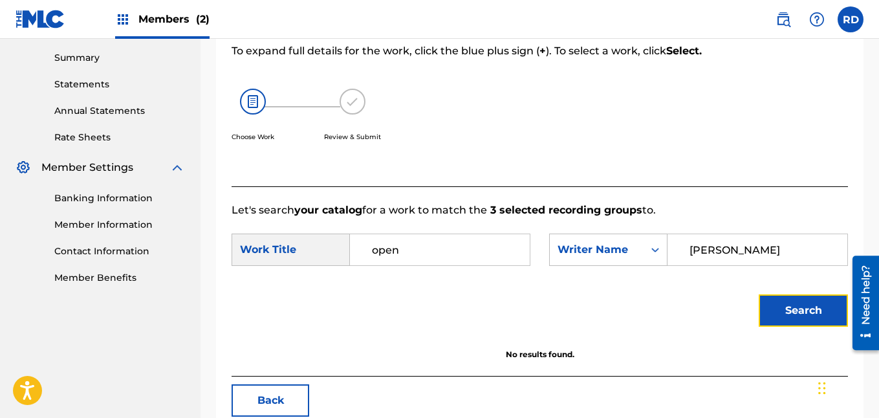
scroll to position [273, 0]
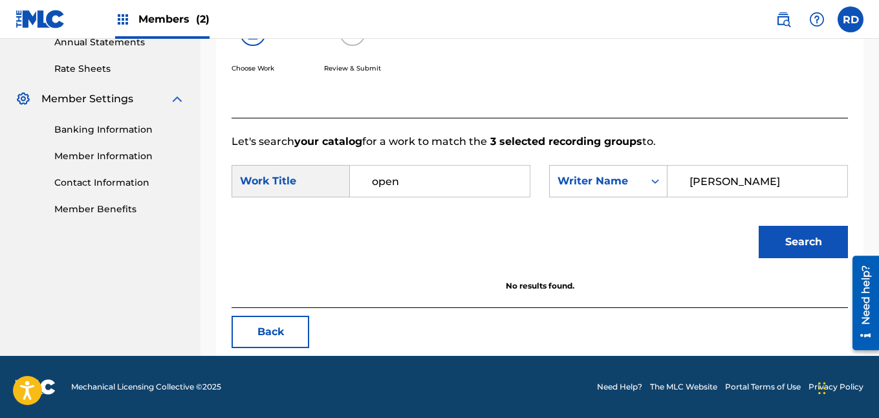
click at [704, 182] on input "[PERSON_NAME]" at bounding box center [757, 180] width 158 height 31
drag, startPoint x: 808, startPoint y: 184, endPoint x: 603, endPoint y: 176, distance: 205.7
click at [603, 176] on div "SearchWithCriteria2ee51633-a940-4139-bcc0-730d215dd172 Writer Name [PERSON_NAME]" at bounding box center [698, 181] width 299 height 32
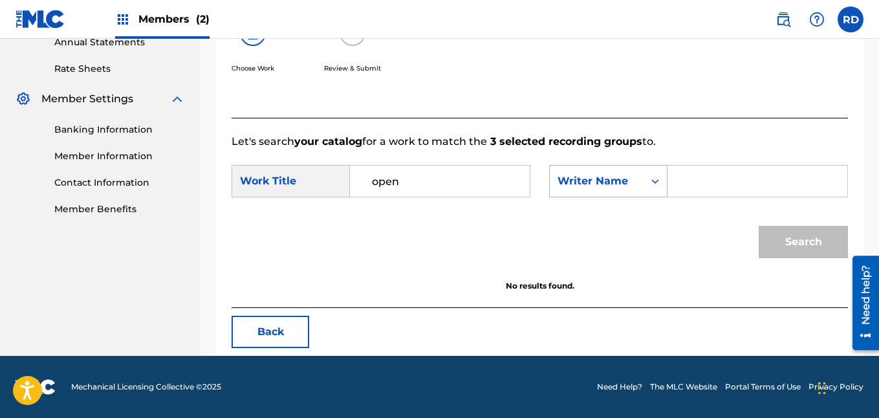
type input "r"
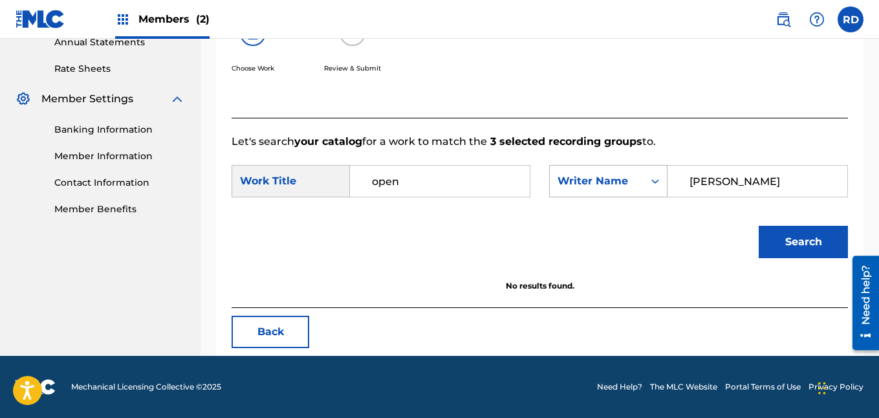
click at [758, 226] on button "Search" at bounding box center [802, 242] width 89 height 32
drag, startPoint x: 775, startPoint y: 180, endPoint x: 511, endPoint y: 178, distance: 264.4
click at [511, 178] on div "SearchWithCriteria7aaec38f-43d3-427b-907a-79957197ed9a Work Title open SearchWi…" at bounding box center [539, 185] width 616 height 40
type input "n"
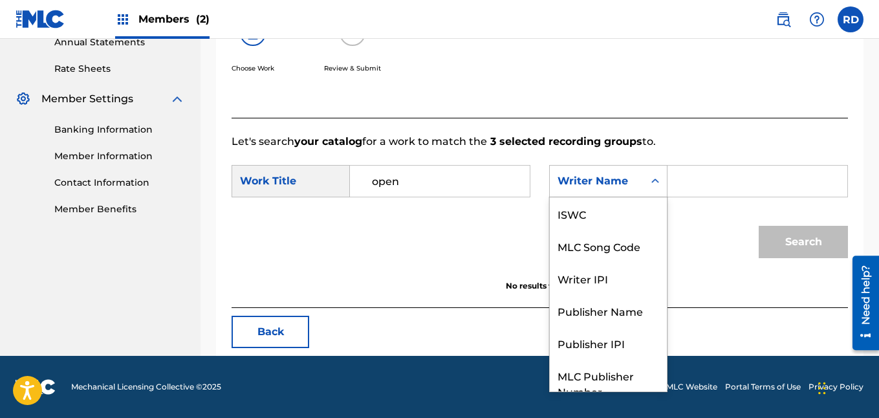
click at [645, 178] on div "Search Form" at bounding box center [654, 180] width 23 height 23
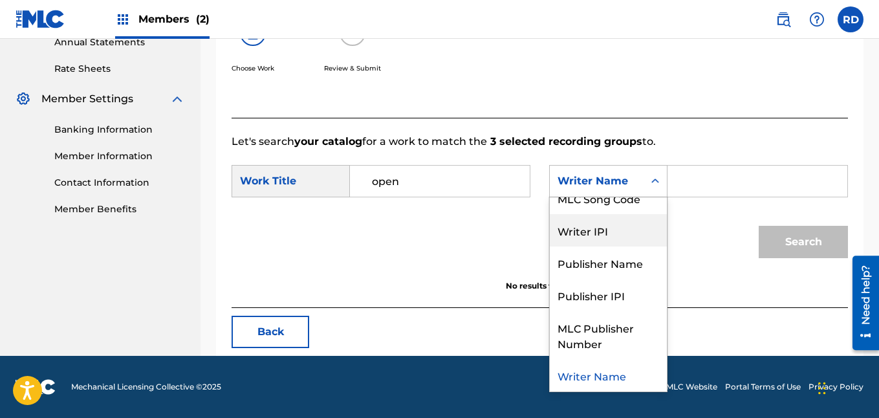
click at [604, 239] on div "Writer IPI" at bounding box center [608, 230] width 117 height 32
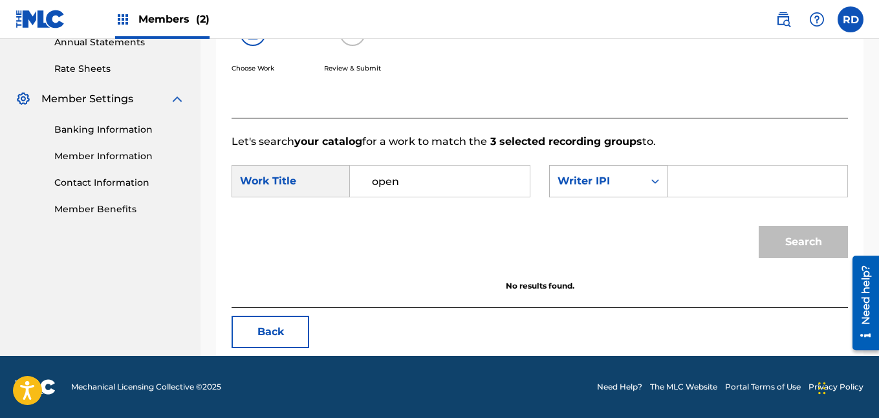
click at [649, 191] on div "Search Form" at bounding box center [654, 180] width 23 height 23
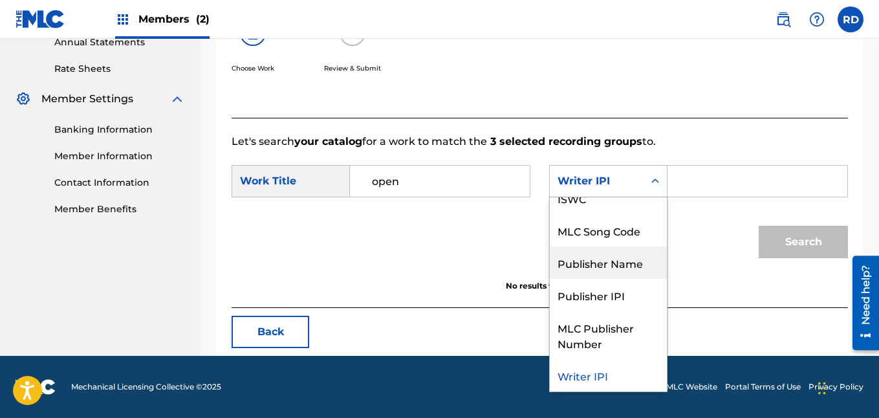
click at [597, 275] on div "Publisher Name" at bounding box center [608, 262] width 117 height 32
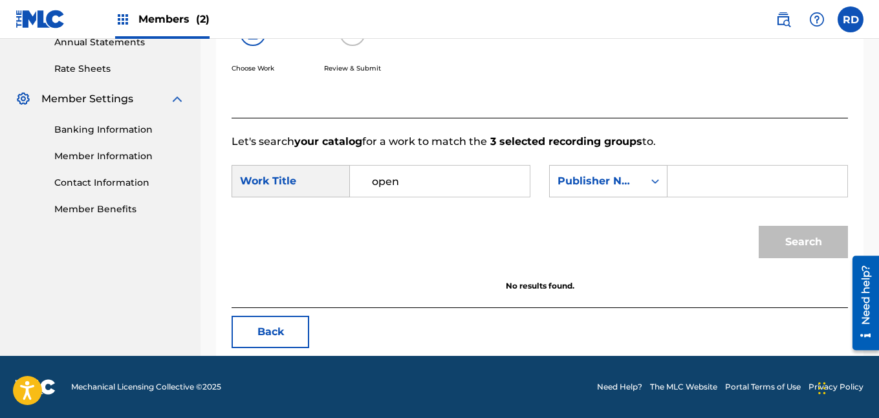
click at [694, 165] on input "Search Form" at bounding box center [757, 180] width 158 height 31
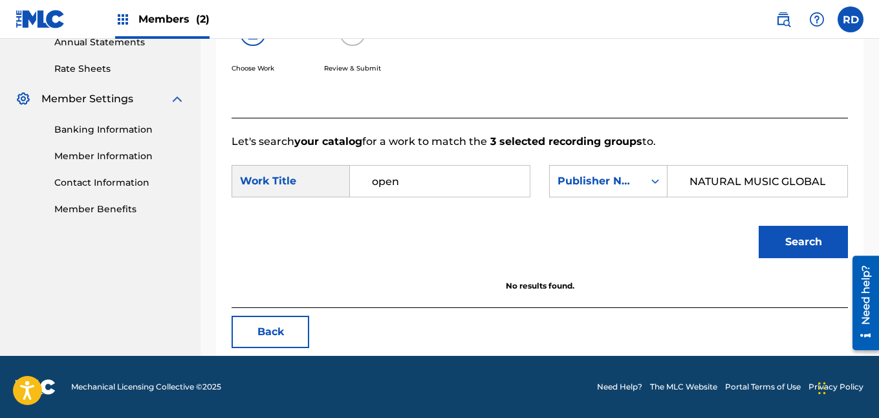
scroll to position [0, 3]
type input "NATURAL MUSIC GLOBAL"
click at [758, 226] on button "Search" at bounding box center [802, 242] width 89 height 32
click at [451, 190] on input "open" at bounding box center [440, 180] width 158 height 31
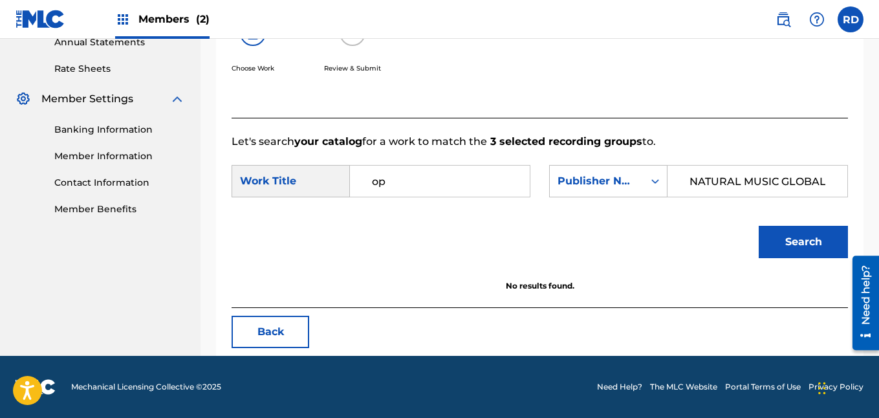
type input "o"
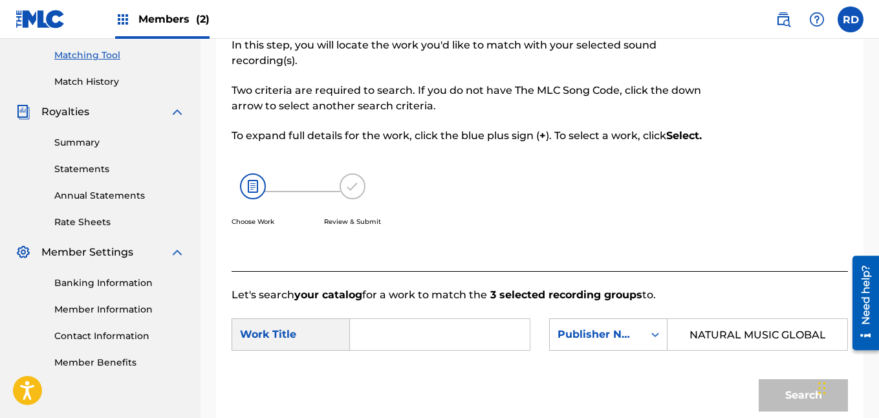
scroll to position [18, 0]
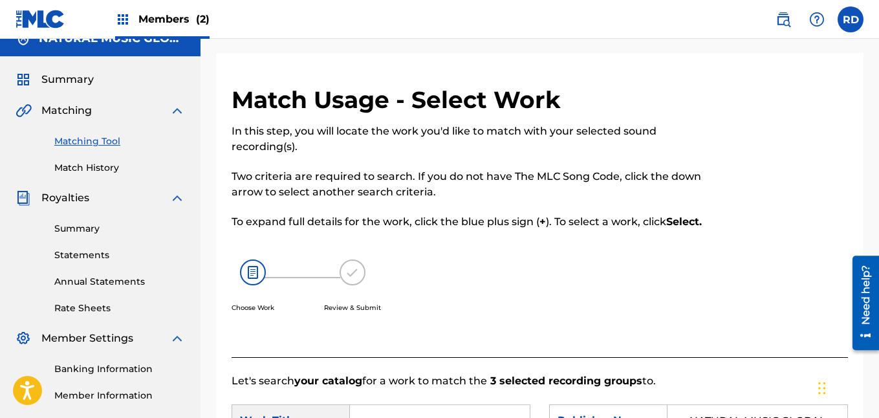
click at [94, 236] on div "Summary Statements Annual Statements Rate Sheets" at bounding box center [100, 260] width 169 height 109
click at [89, 233] on link "Summary" at bounding box center [119, 229] width 131 height 14
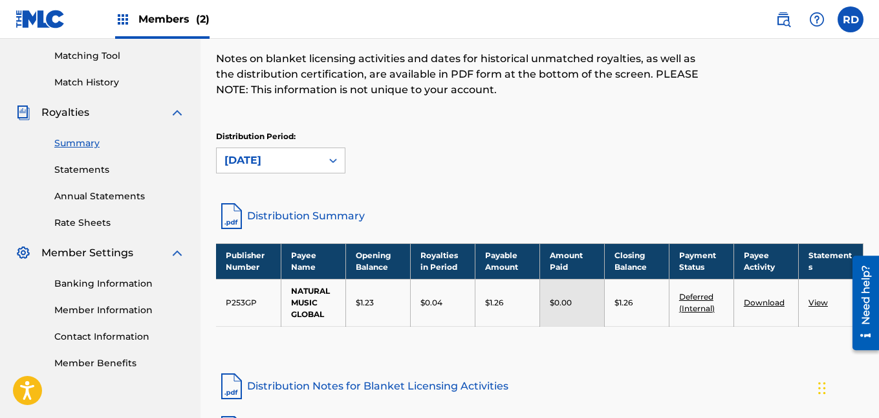
scroll to position [109, 0]
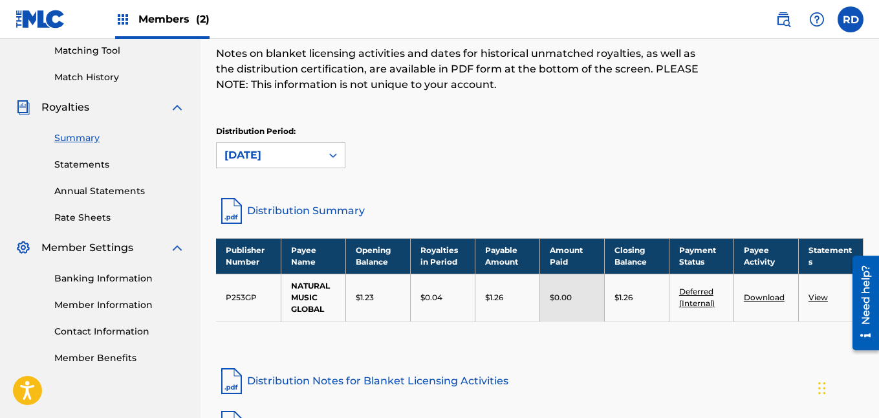
click at [814, 297] on link "View" at bounding box center [817, 297] width 19 height 10
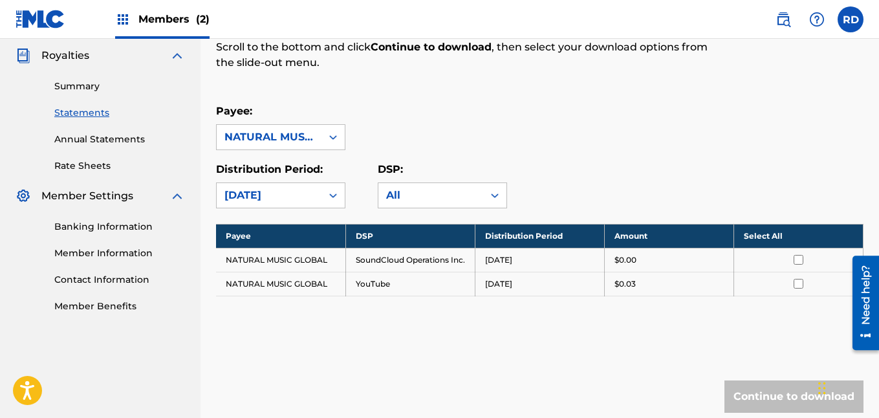
scroll to position [161, 0]
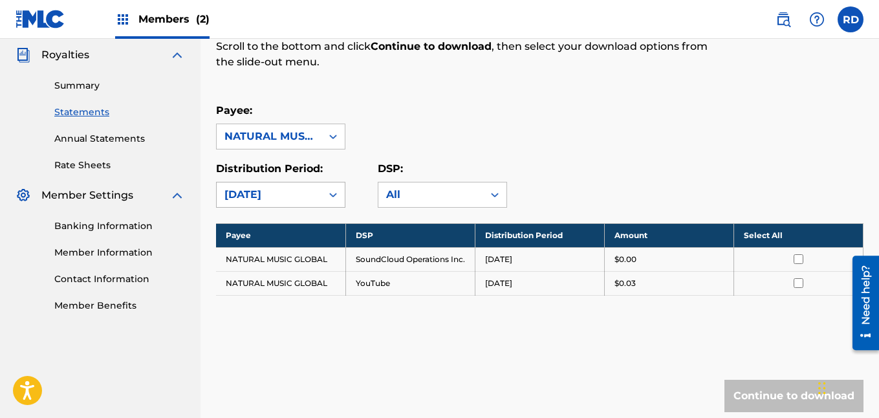
click at [323, 192] on div at bounding box center [332, 194] width 23 height 23
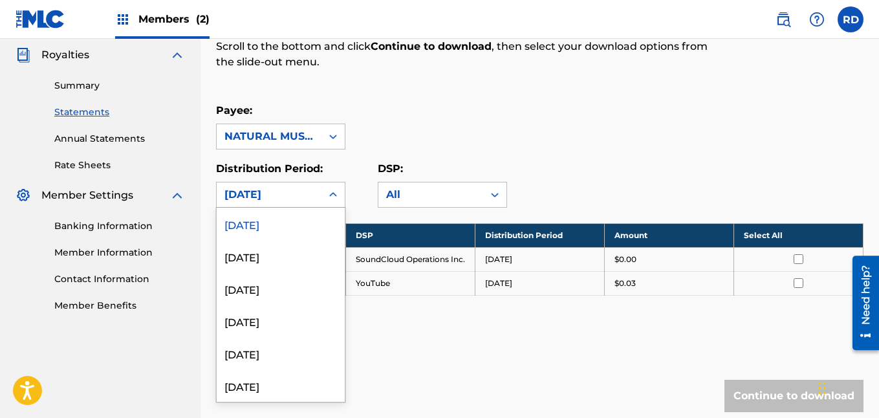
click at [323, 191] on div at bounding box center [332, 194] width 23 height 23
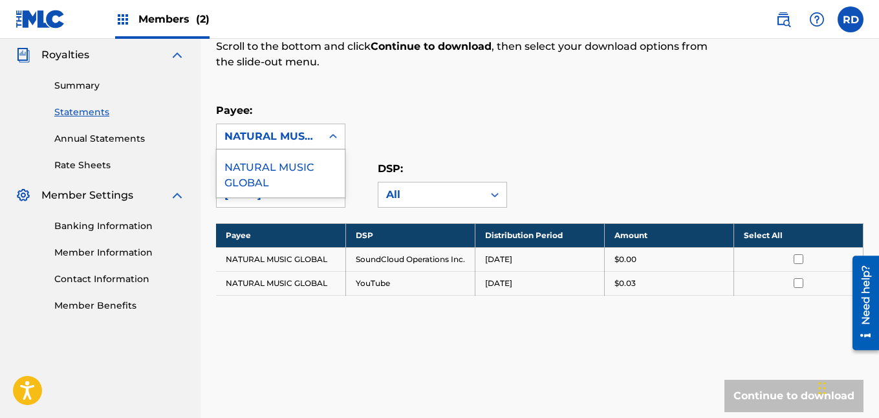
click at [308, 140] on div "NATURAL MUSIC GLOBAL" at bounding box center [268, 137] width 89 height 16
click at [81, 140] on link "Annual Statements" at bounding box center [119, 139] width 131 height 14
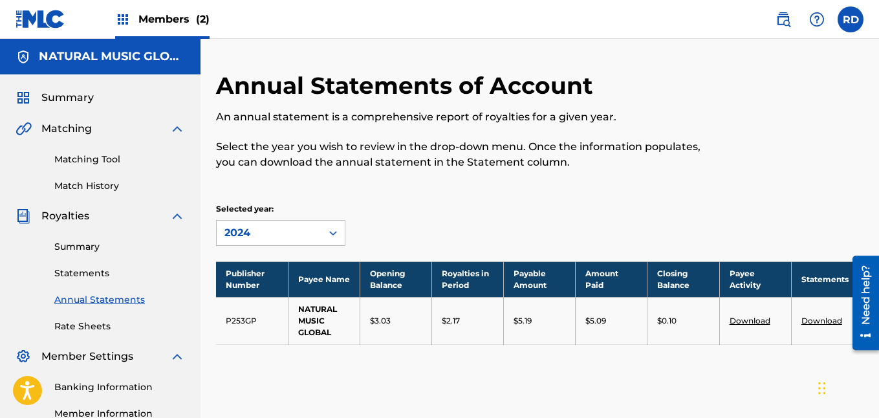
click at [813, 321] on link "Download" at bounding box center [821, 320] width 41 height 10
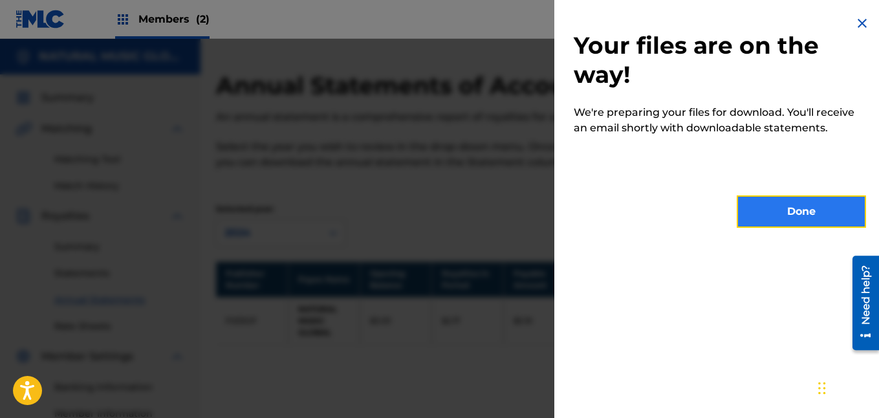
click at [776, 220] on button "Done" at bounding box center [800, 211] width 129 height 32
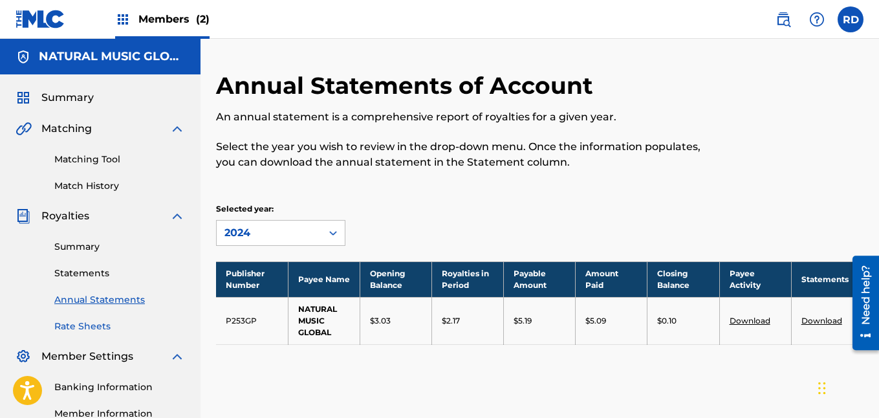
click at [65, 322] on link "Rate Sheets" at bounding box center [119, 326] width 131 height 14
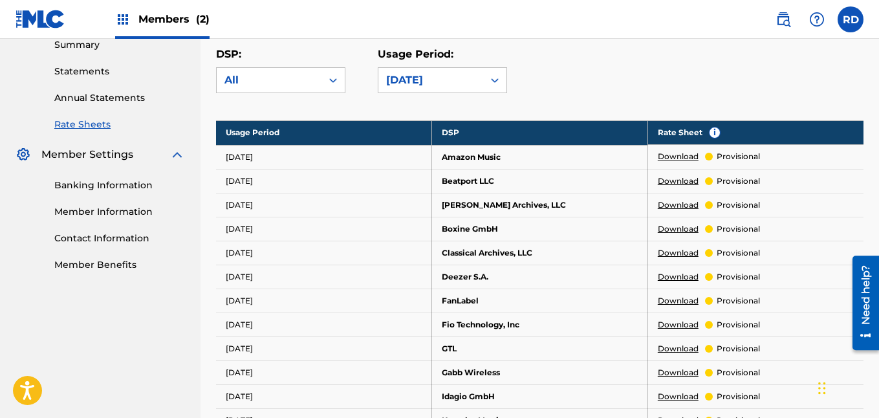
scroll to position [176, 0]
